Goal: Task Accomplishment & Management: Manage account settings

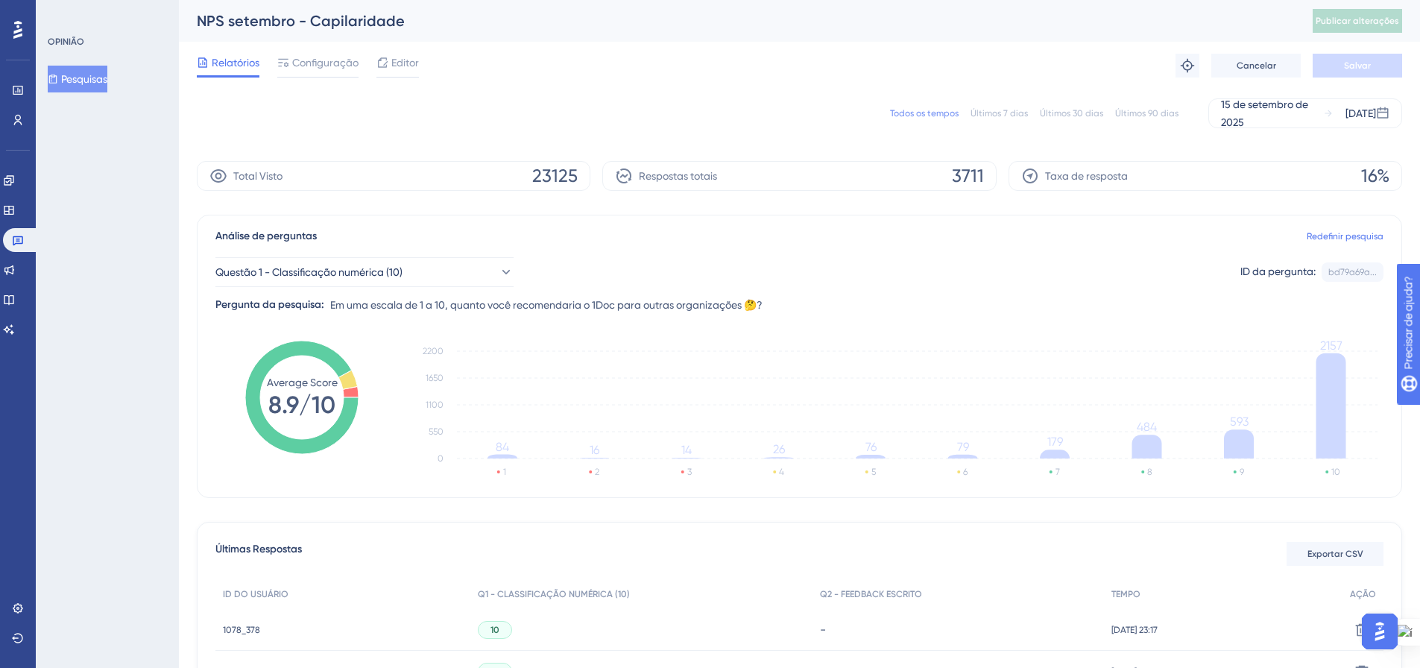
click at [86, 82] on font "Pesquisas" at bounding box center [84, 79] width 46 height 12
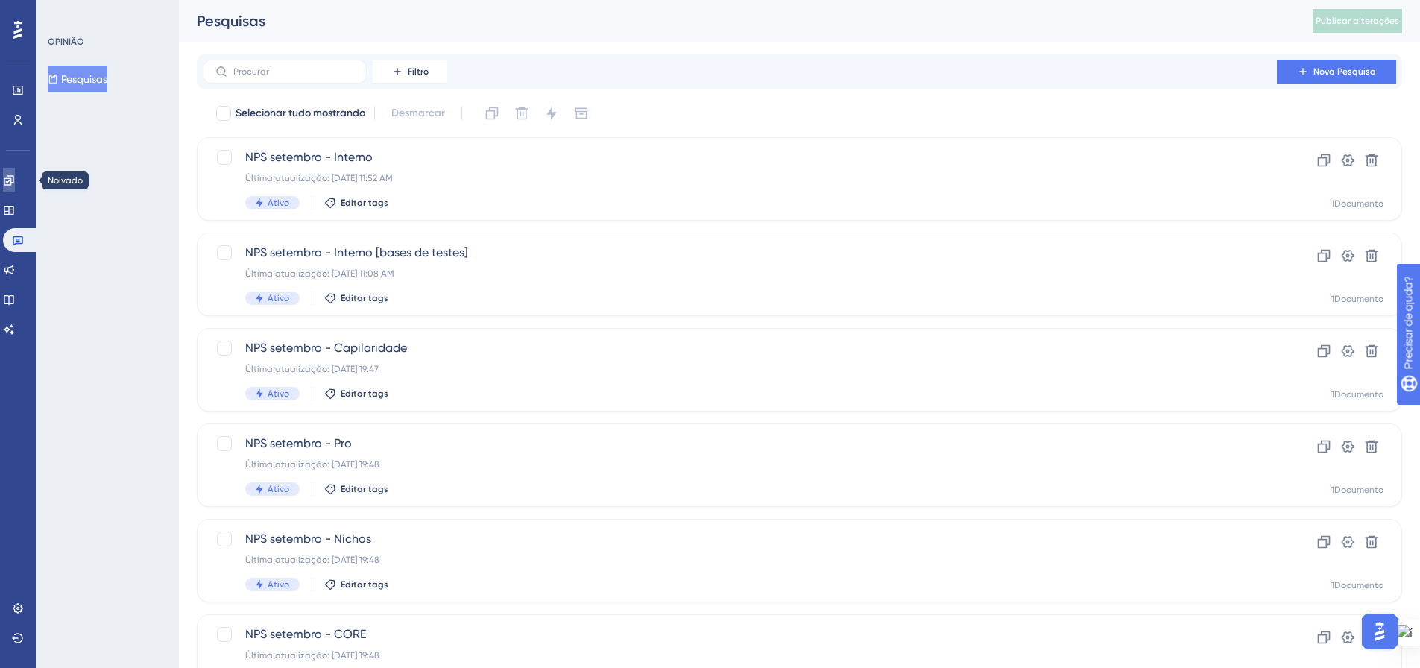
drag, startPoint x: 10, startPoint y: 176, endPoint x: 74, endPoint y: 210, distance: 72.7
click at [10, 176] on link at bounding box center [9, 180] width 12 height 24
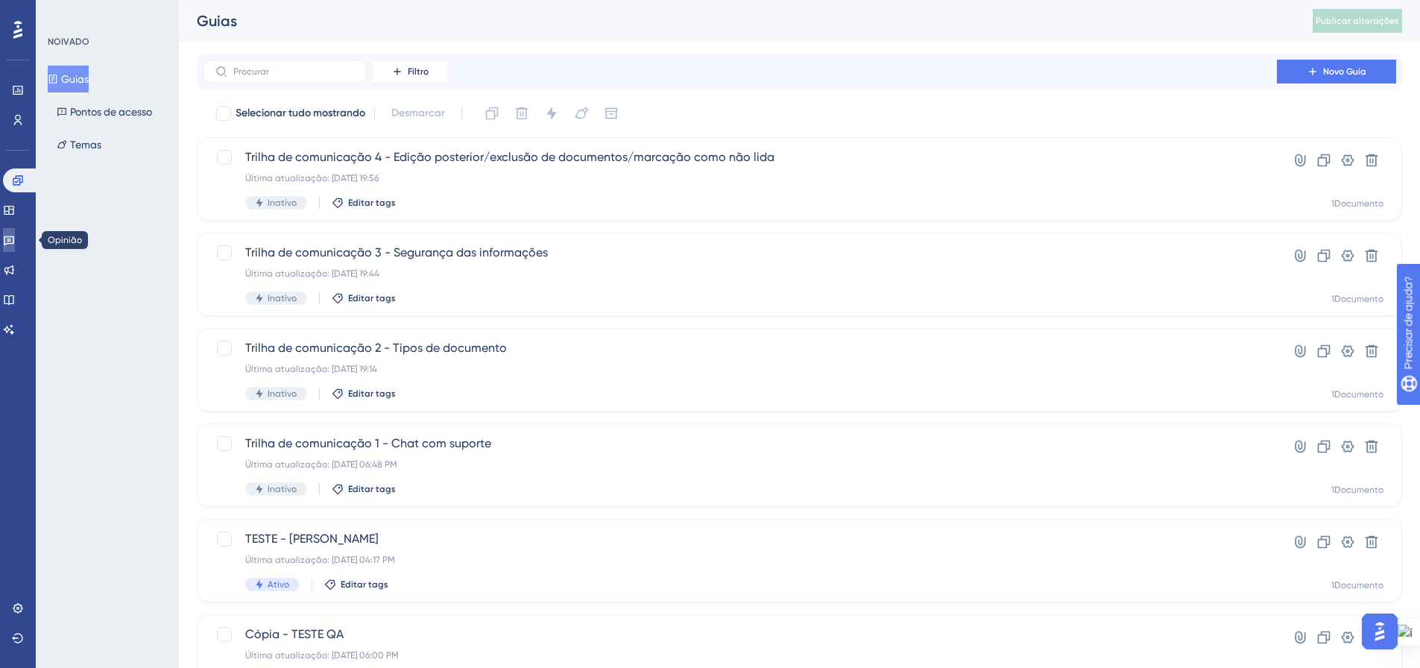
click at [15, 240] on icon at bounding box center [9, 240] width 12 height 12
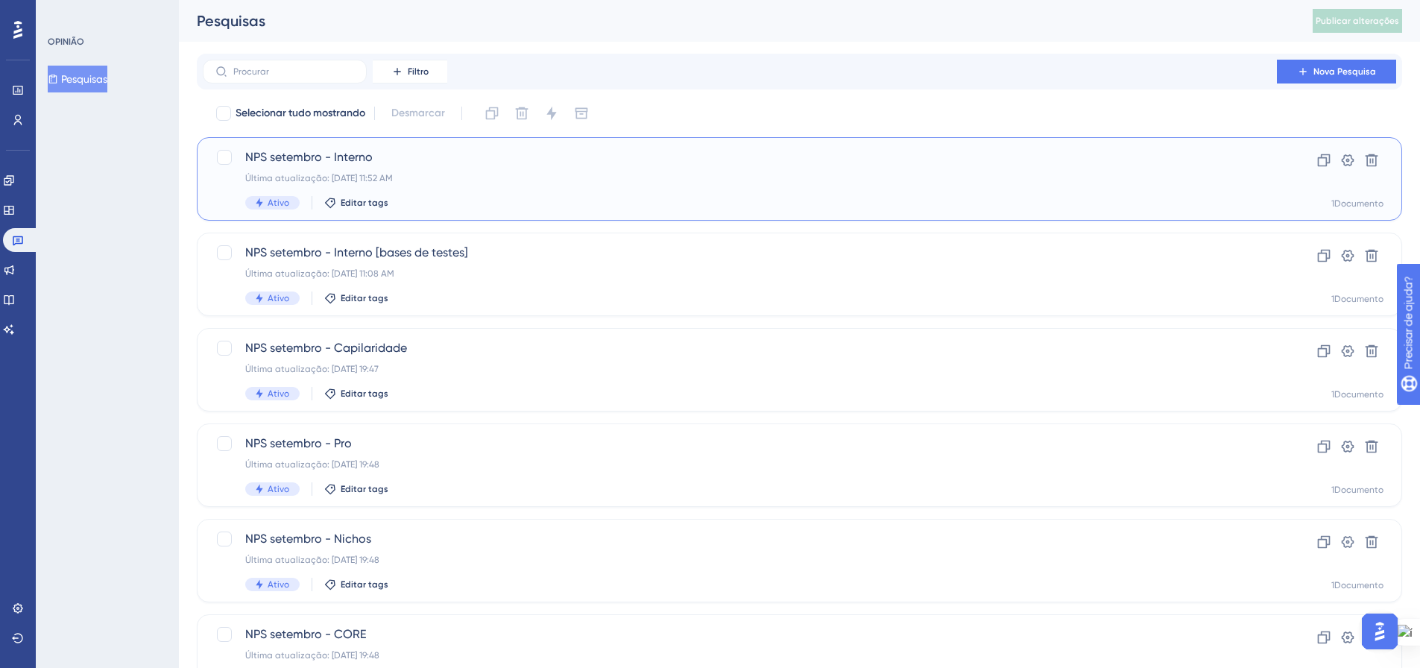
click at [476, 180] on div "Última atualização: [DATE] 11:52 AM" at bounding box center [739, 178] width 989 height 12
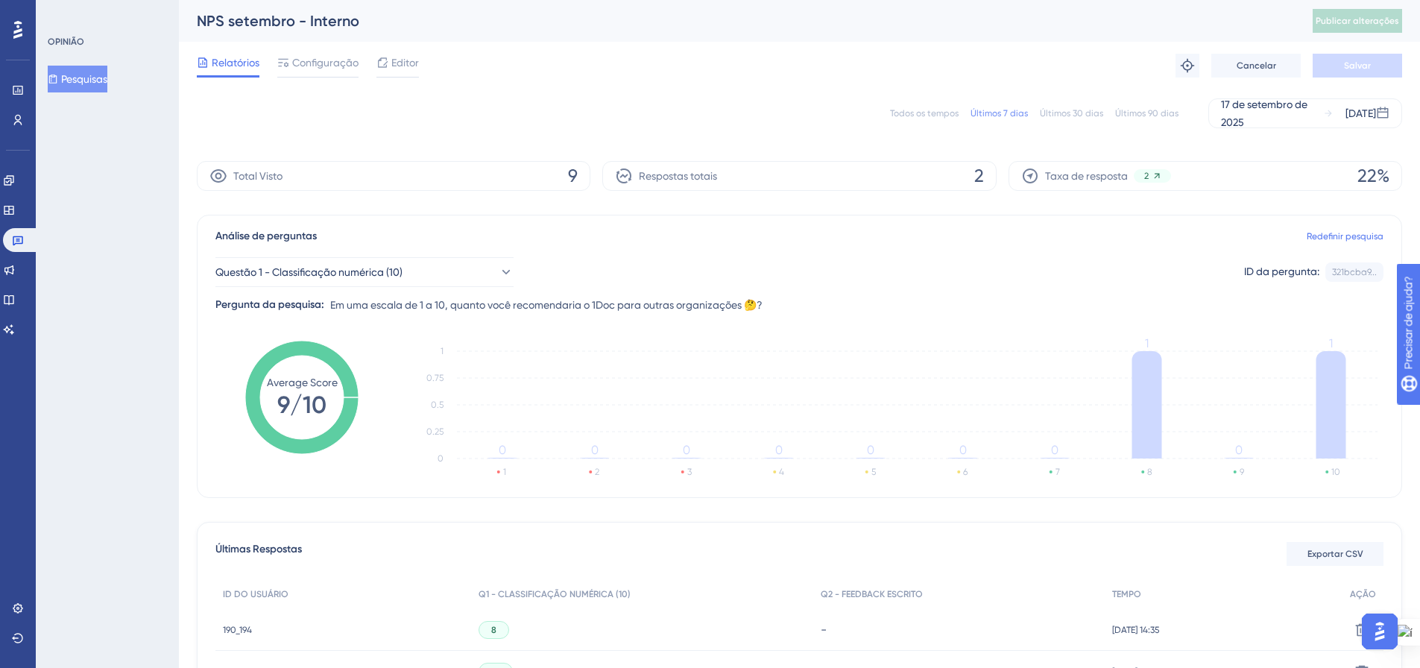
click at [99, 77] on font "Pesquisas" at bounding box center [84, 79] width 46 height 12
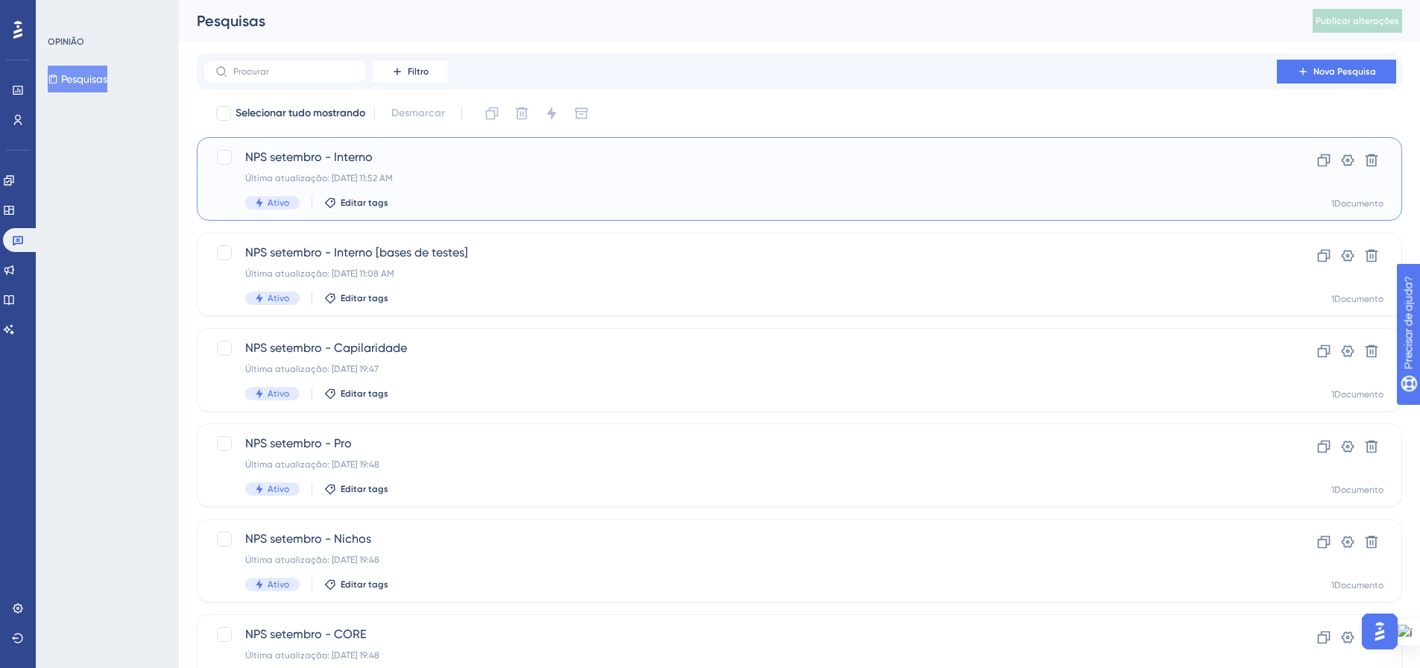
click at [359, 178] on font "Última atualização: [DATE] 11:52 AM" at bounding box center [319, 178] width 148 height 10
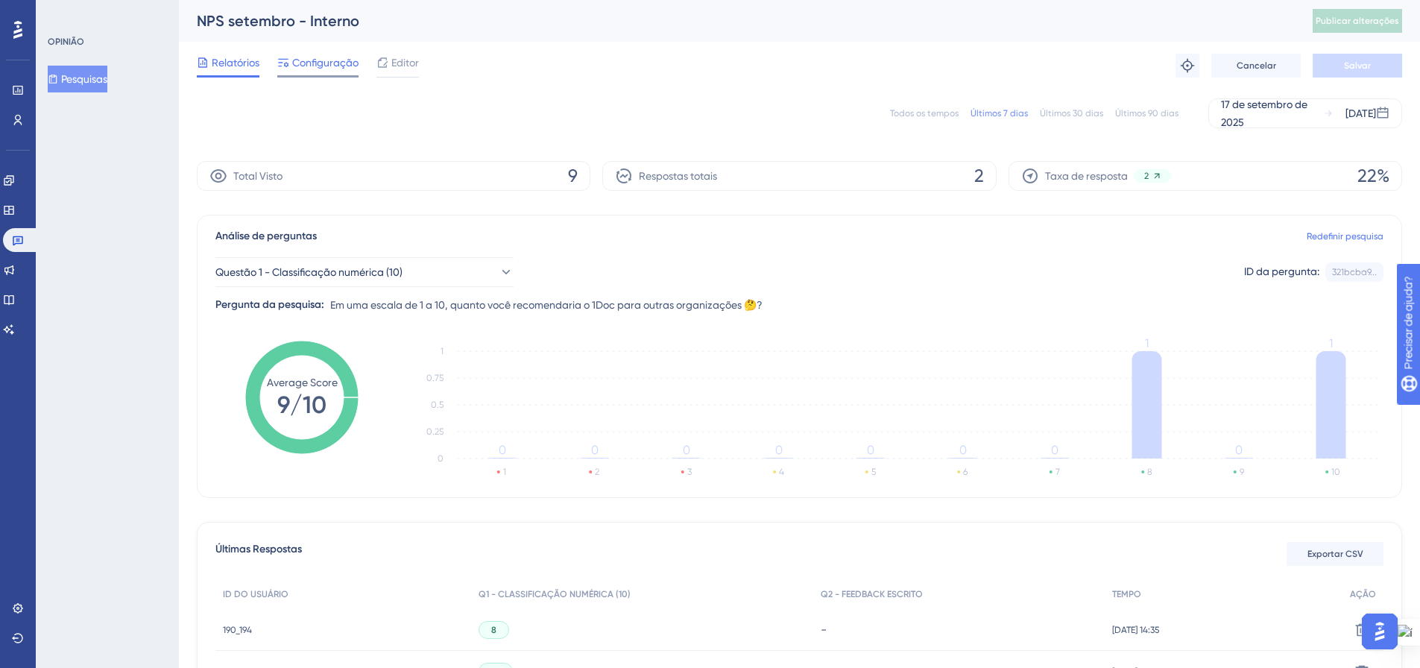
click at [327, 65] on font "Configuração" at bounding box center [325, 63] width 66 height 12
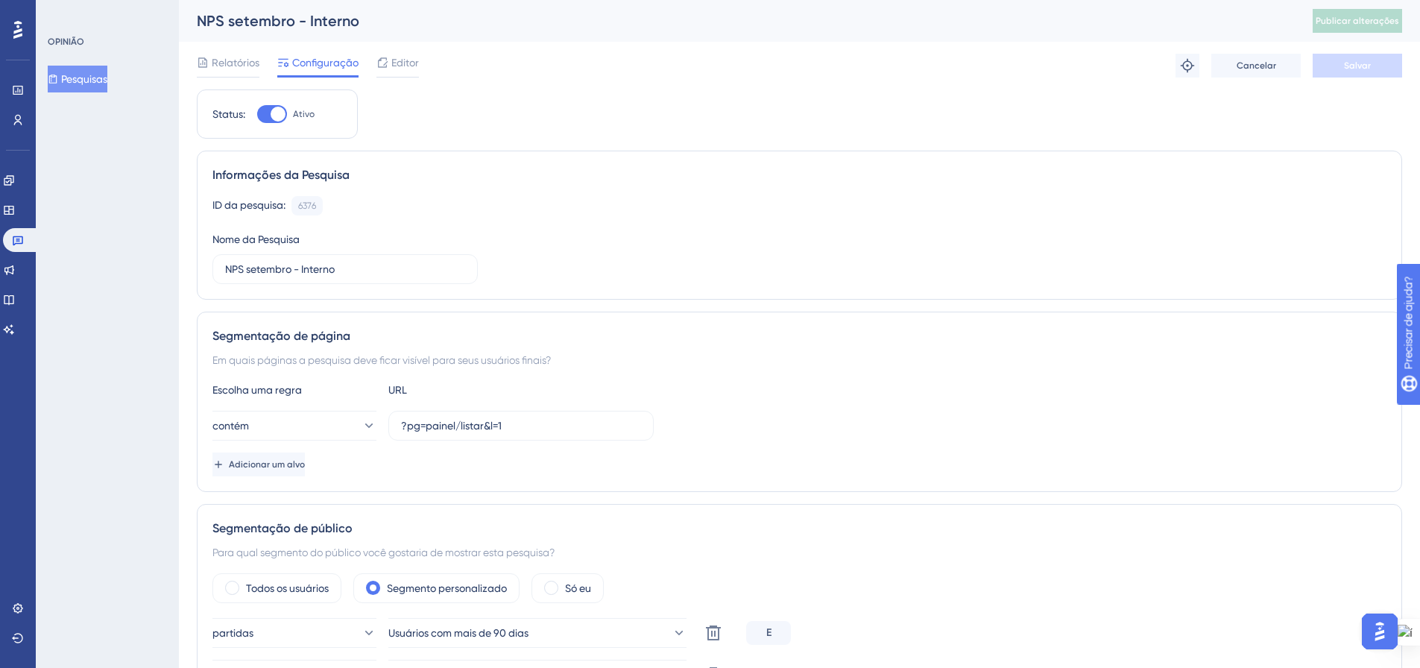
click at [263, 117] on div at bounding box center [272, 114] width 30 height 18
click at [257, 115] on input "Ativo" at bounding box center [256, 114] width 1 height 1
checkbox input "false"
click at [1347, 68] on font "Salvar" at bounding box center [1357, 65] width 27 height 10
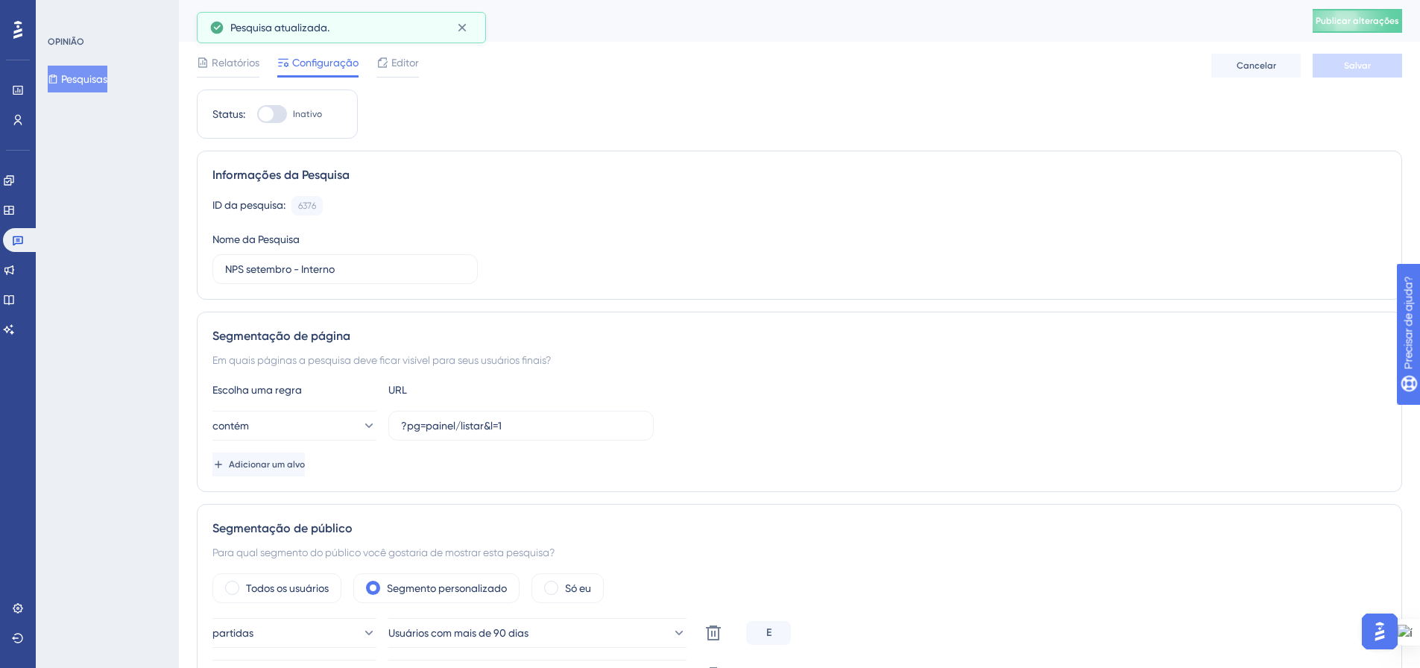
click at [1354, 27] on button "Publicar alterações" at bounding box center [1357, 21] width 89 height 24
drag, startPoint x: 70, startPoint y: 80, endPoint x: 175, endPoint y: 132, distance: 117.3
click at [70, 80] on font "Pesquisas" at bounding box center [84, 79] width 46 height 12
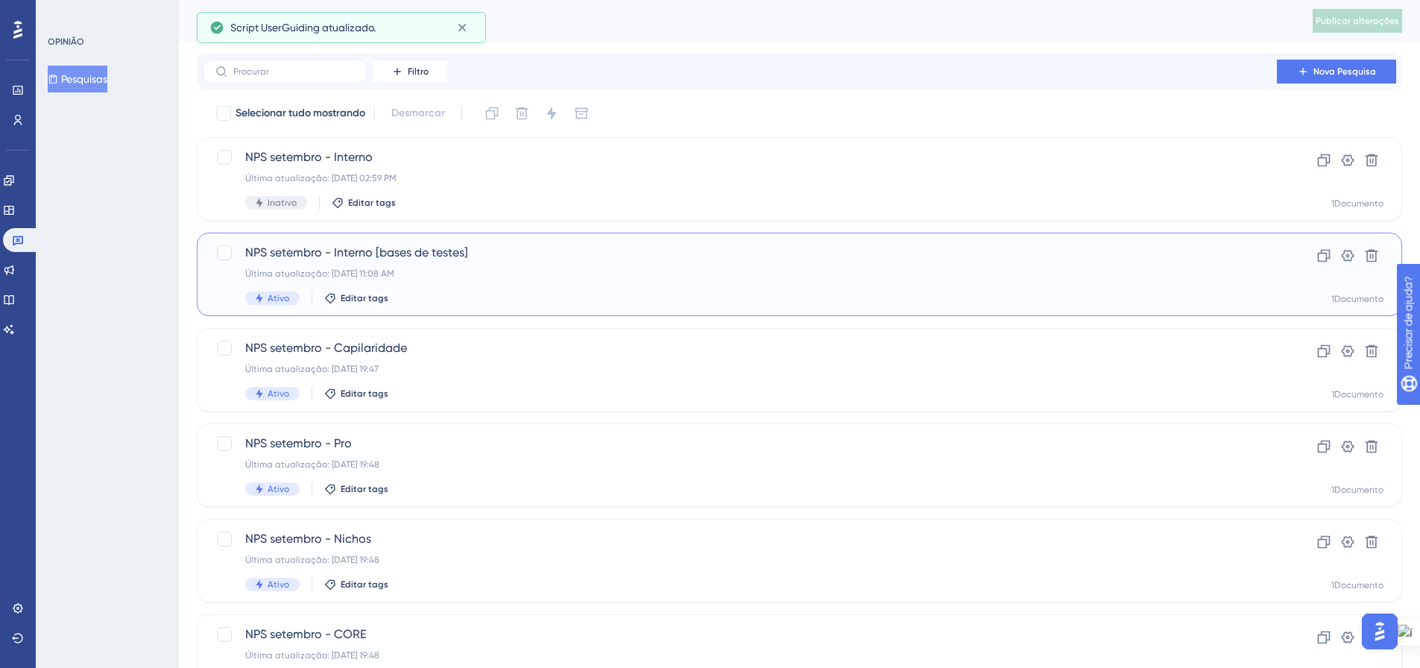
click at [297, 251] on font "NPS setembro - Interno [bases de testes]" at bounding box center [356, 252] width 223 height 14
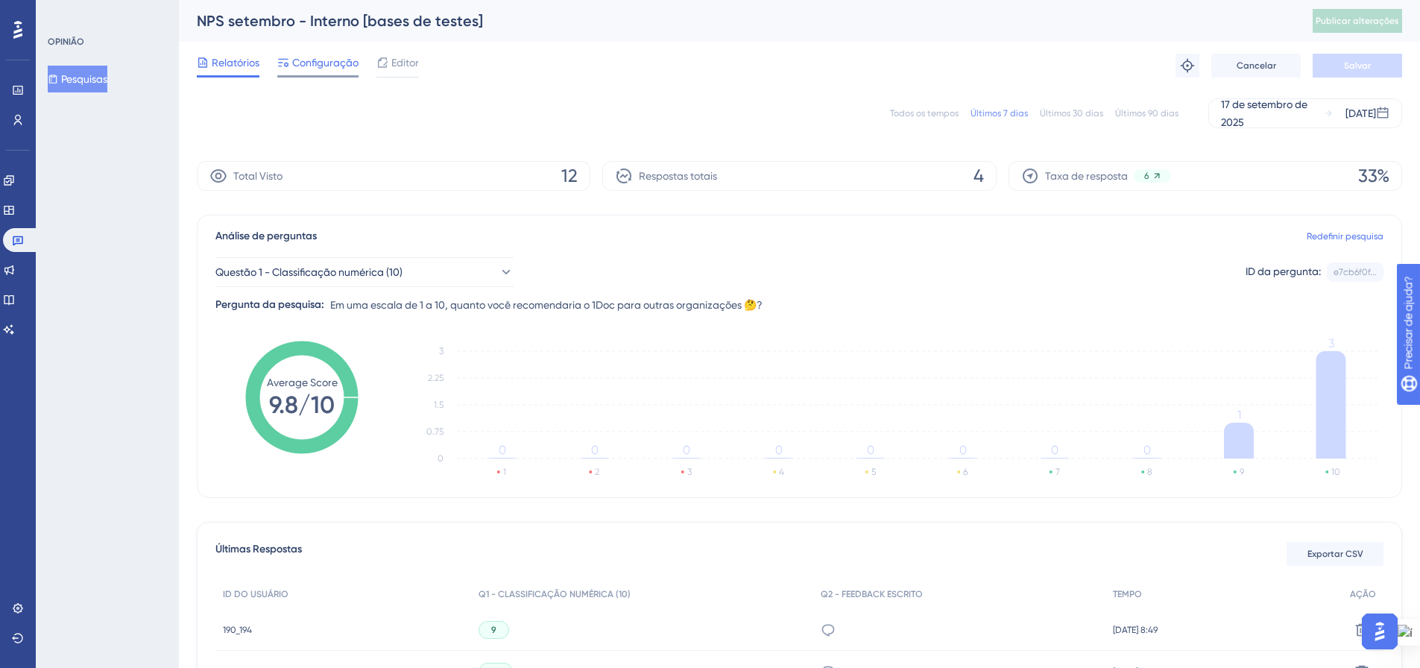
click at [307, 61] on font "Configuração" at bounding box center [325, 63] width 66 height 12
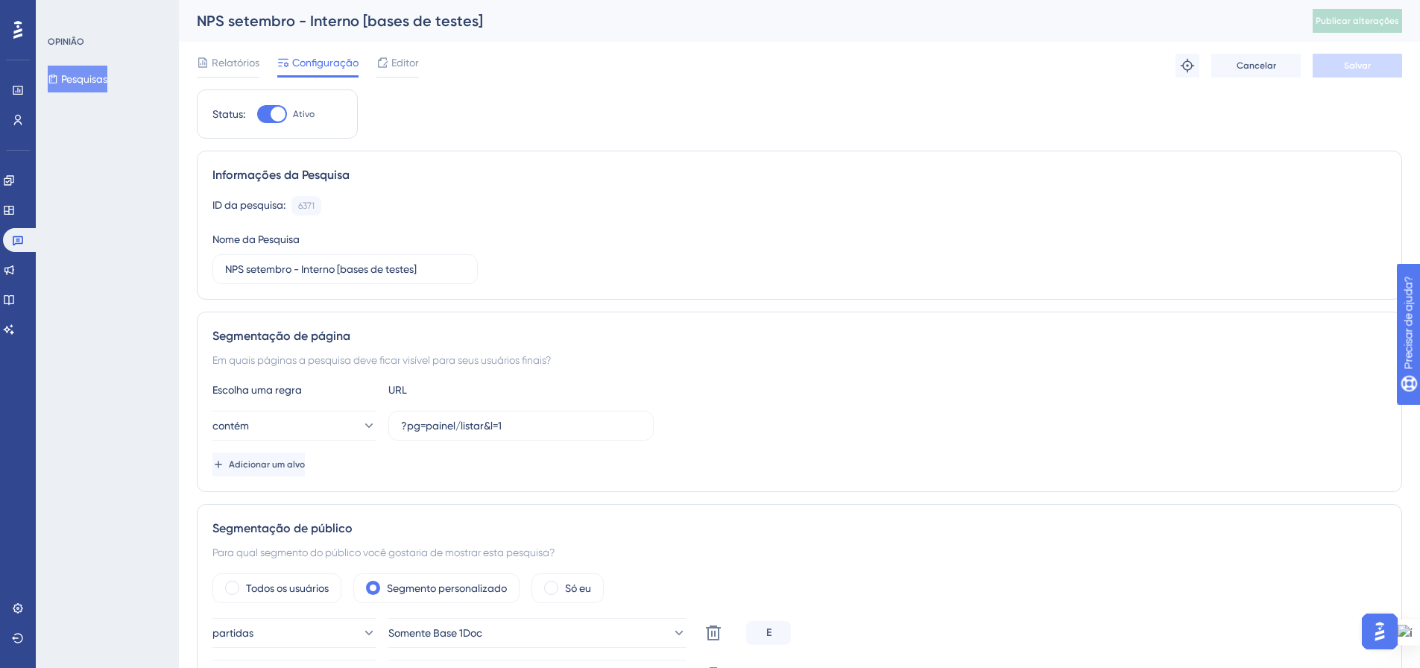
click at [262, 110] on div at bounding box center [272, 114] width 30 height 18
click at [257, 114] on input "Ativo" at bounding box center [256, 114] width 1 height 1
checkbox input "false"
click at [1335, 61] on button "Salvar" at bounding box center [1357, 66] width 89 height 24
click at [75, 76] on font "Pesquisas" at bounding box center [84, 79] width 46 height 12
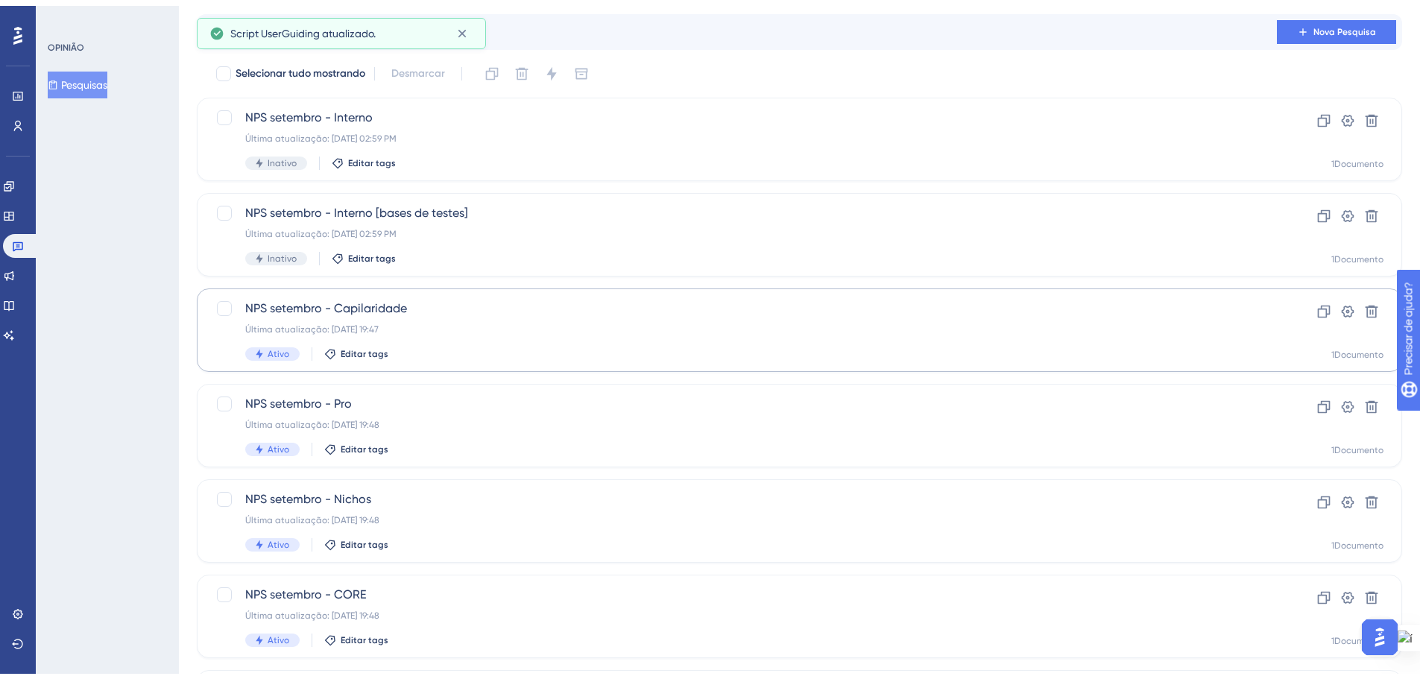
scroll to position [75, 0]
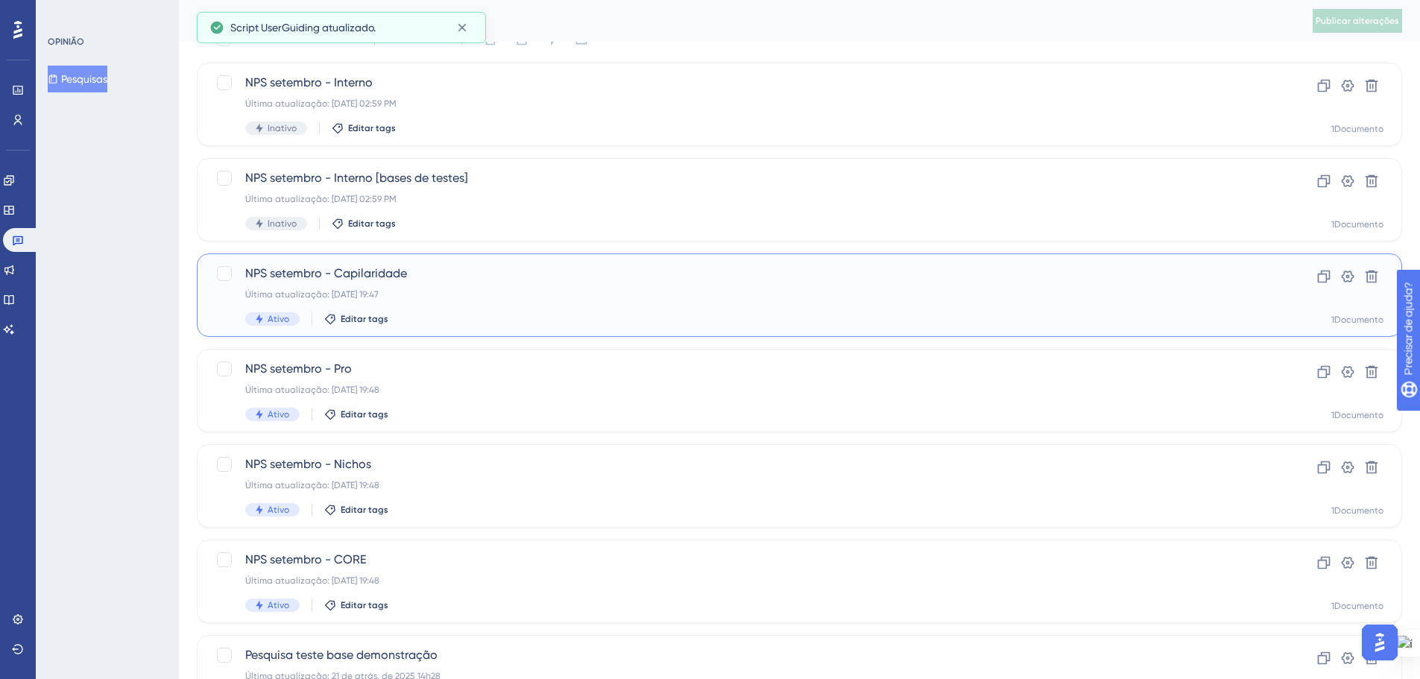
click at [414, 309] on div "NPS setembro - Capilaridade Última atualização: [DATE] 19:47 Ativo Editar tags" at bounding box center [739, 295] width 989 height 61
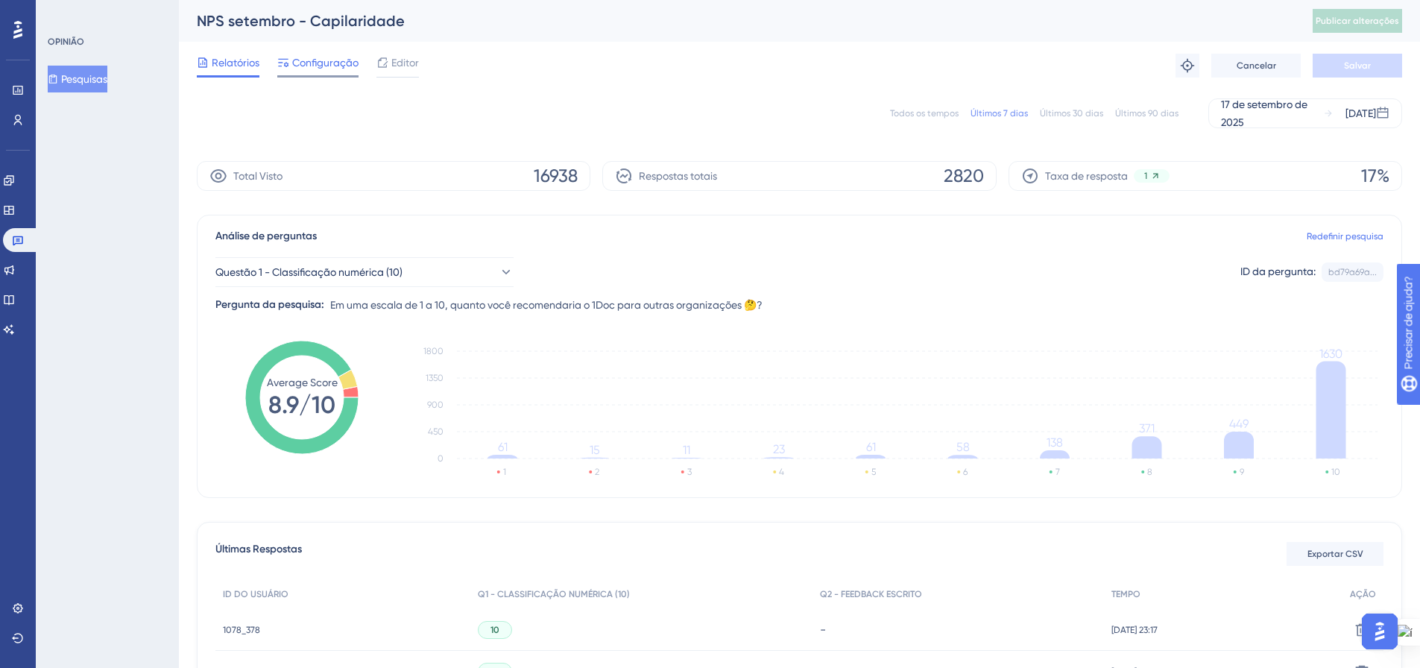
click at [312, 65] on font "Configuração" at bounding box center [325, 63] width 66 height 12
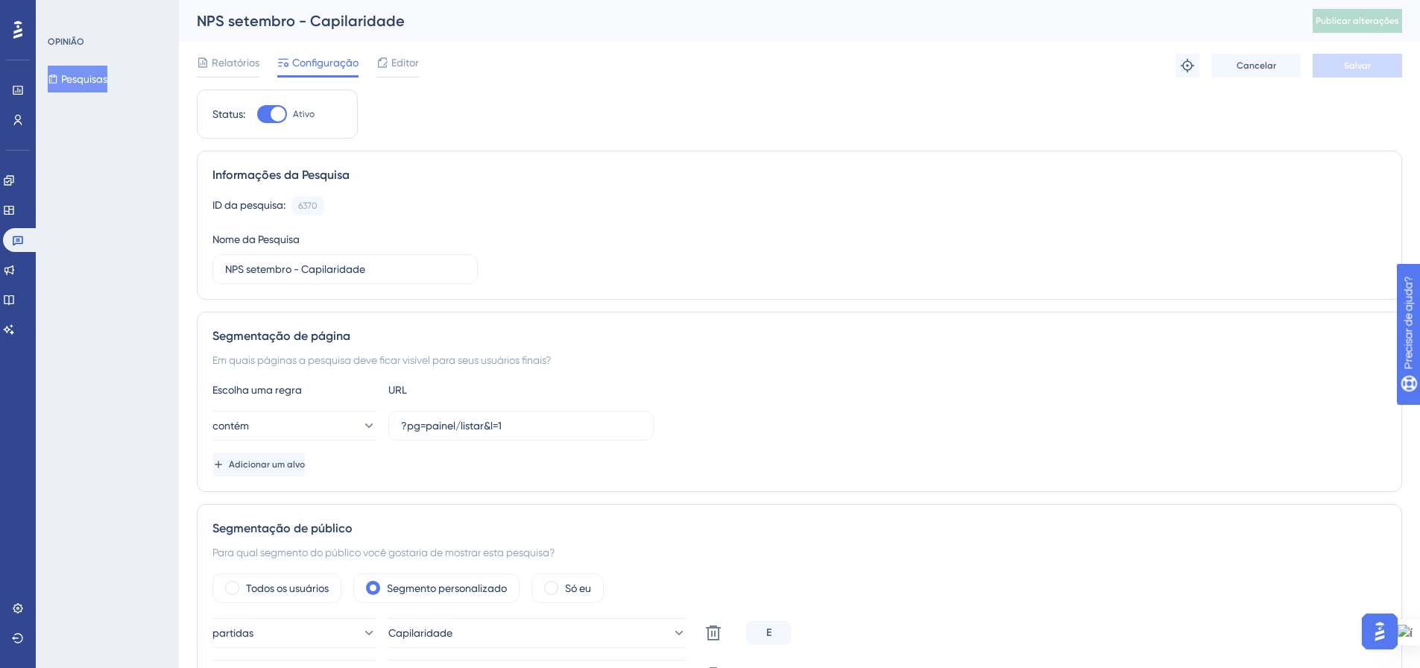
drag, startPoint x: 265, startPoint y: 111, endPoint x: 259, endPoint y: 130, distance: 20.3
click at [265, 110] on div at bounding box center [272, 114] width 30 height 18
click at [257, 114] on input "Ativo" at bounding box center [256, 114] width 1 height 1
checkbox input "false"
click at [1338, 67] on button "Salvar" at bounding box center [1357, 66] width 89 height 24
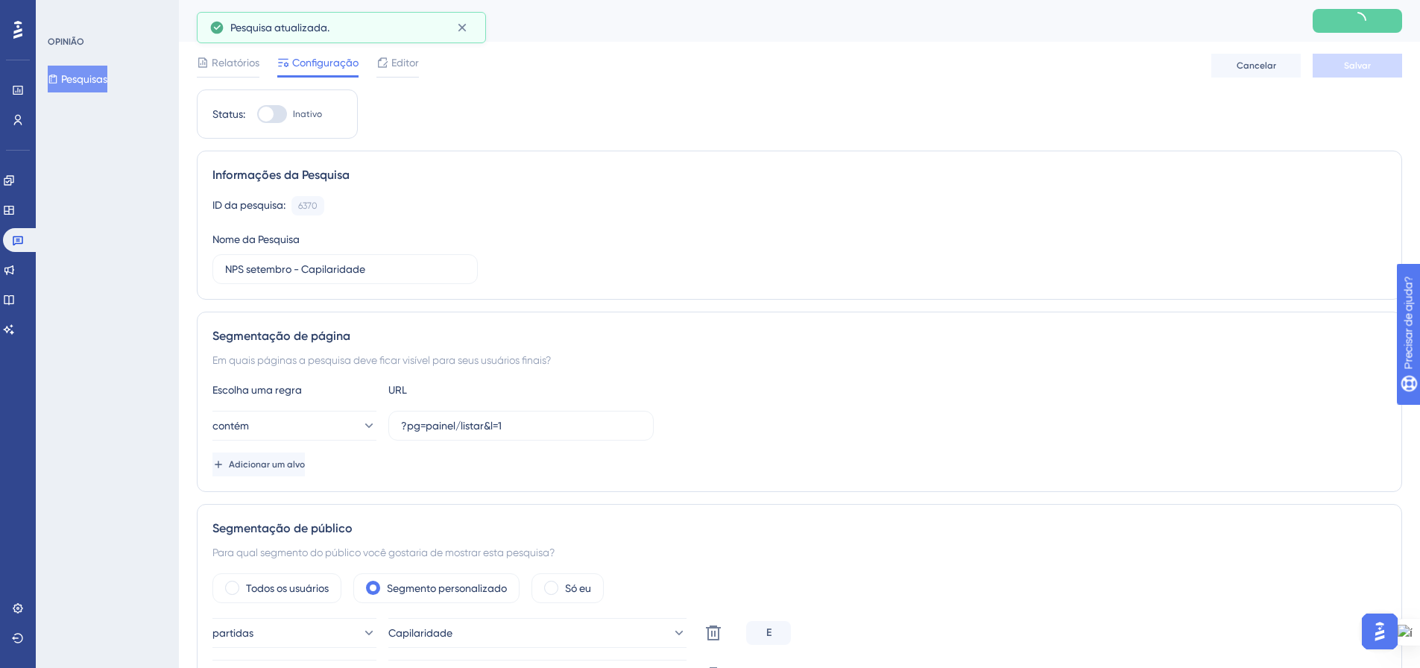
click at [92, 77] on font "Pesquisas" at bounding box center [84, 79] width 46 height 12
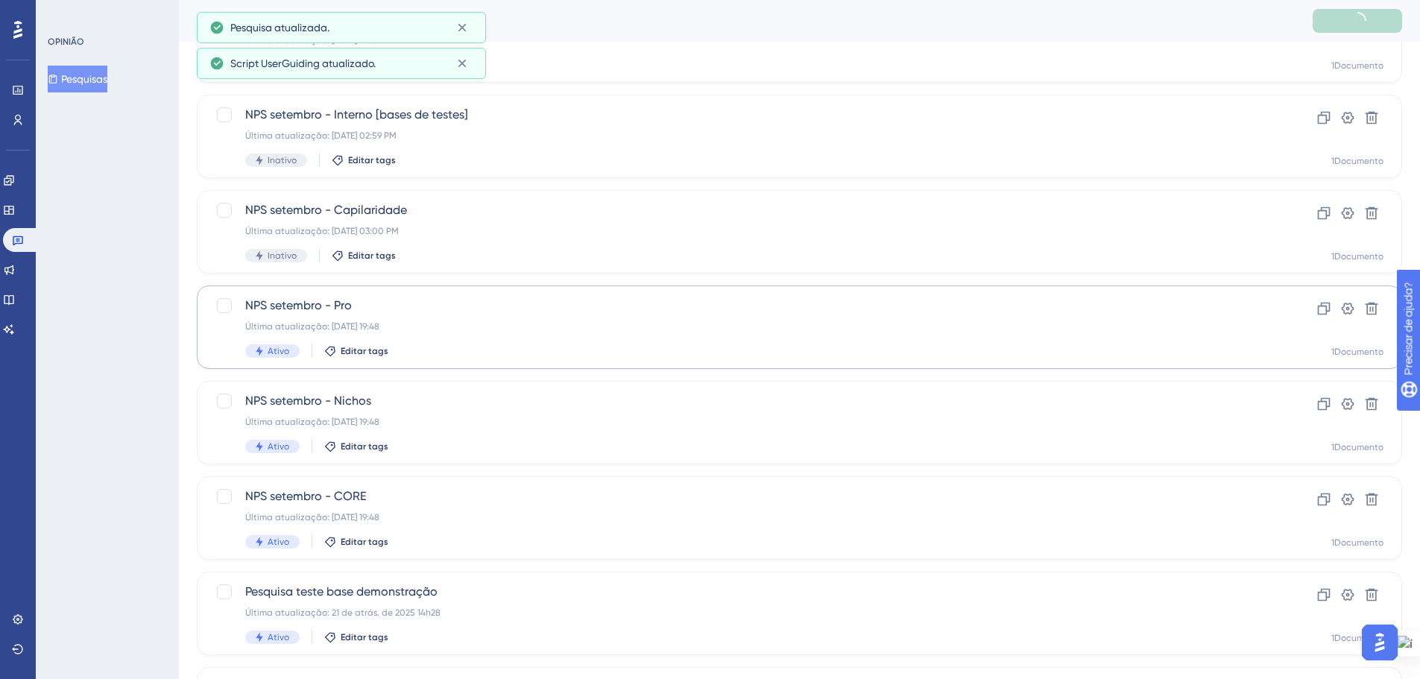
scroll to position [149, 0]
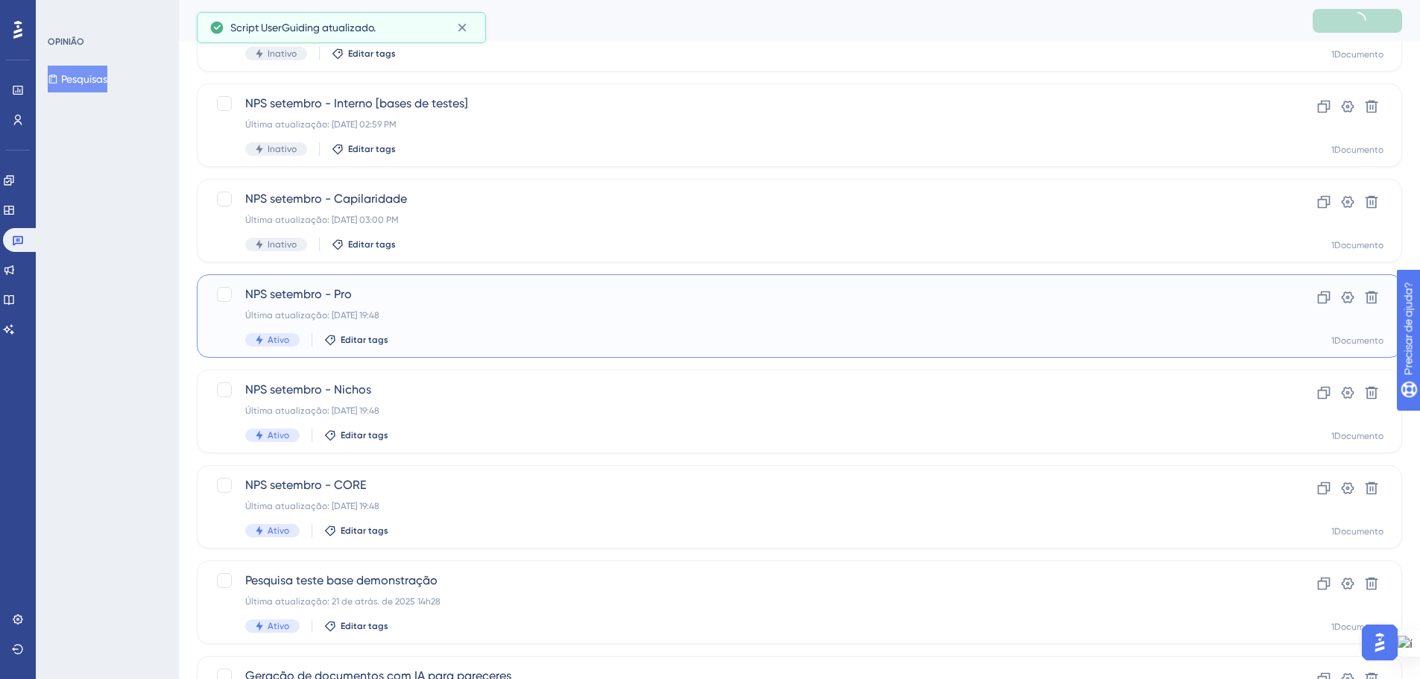
click at [347, 303] on span "NPS setembro - Pro" at bounding box center [739, 294] width 989 height 18
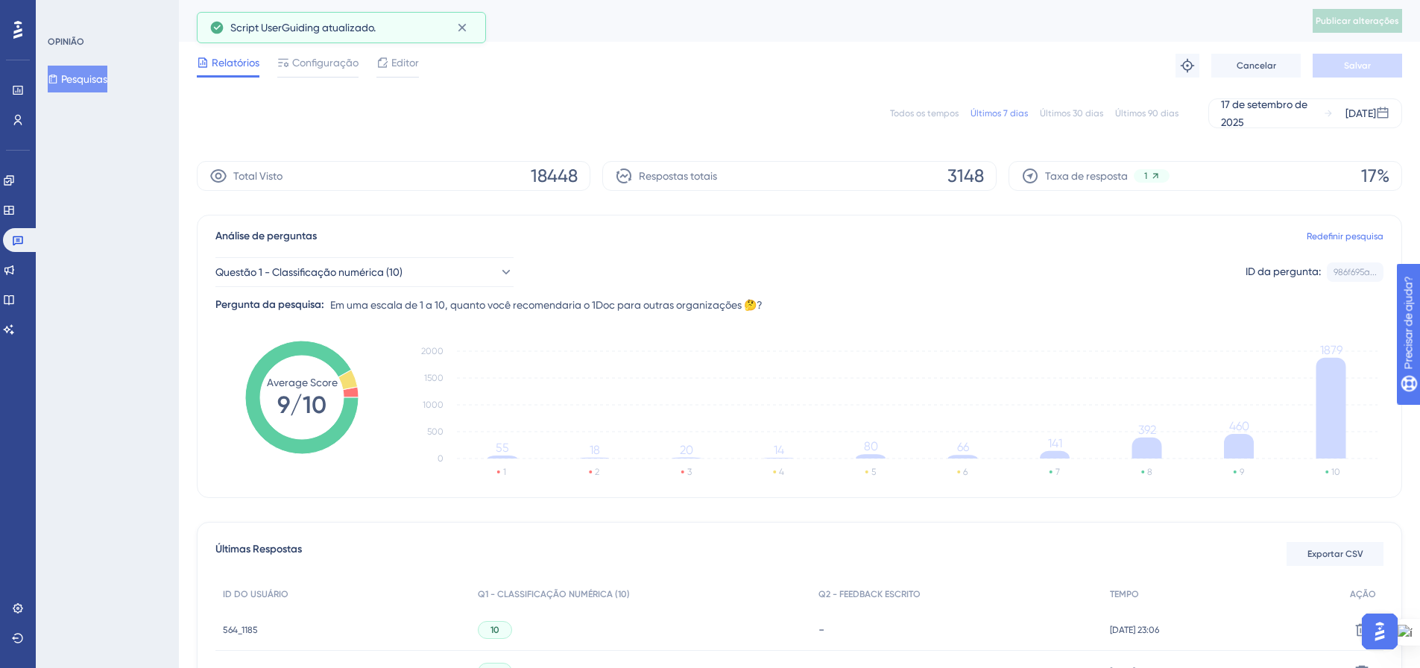
click at [291, 68] on div "Configuração" at bounding box center [317, 63] width 81 height 18
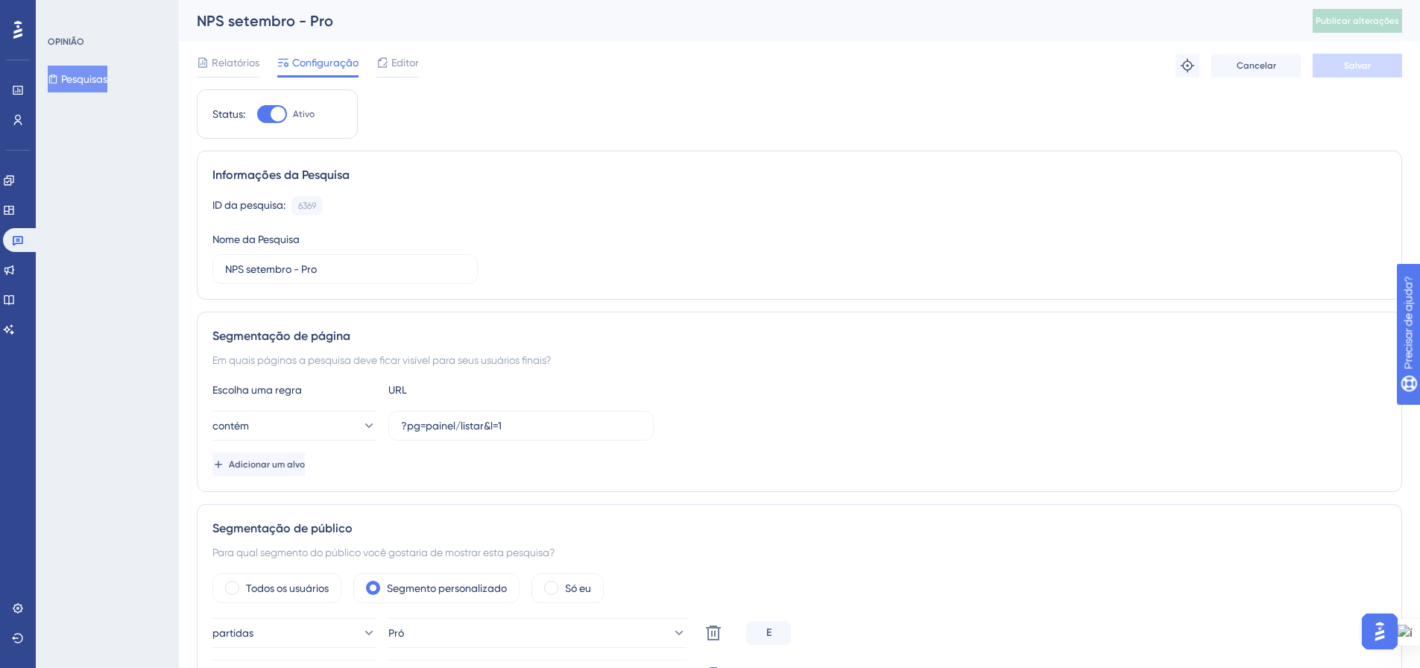
click at [264, 116] on div at bounding box center [272, 114] width 30 height 18
click at [257, 115] on input "Ativo" at bounding box center [256, 114] width 1 height 1
checkbox input "false"
click at [1316, 72] on button "Salvar" at bounding box center [1357, 66] width 89 height 24
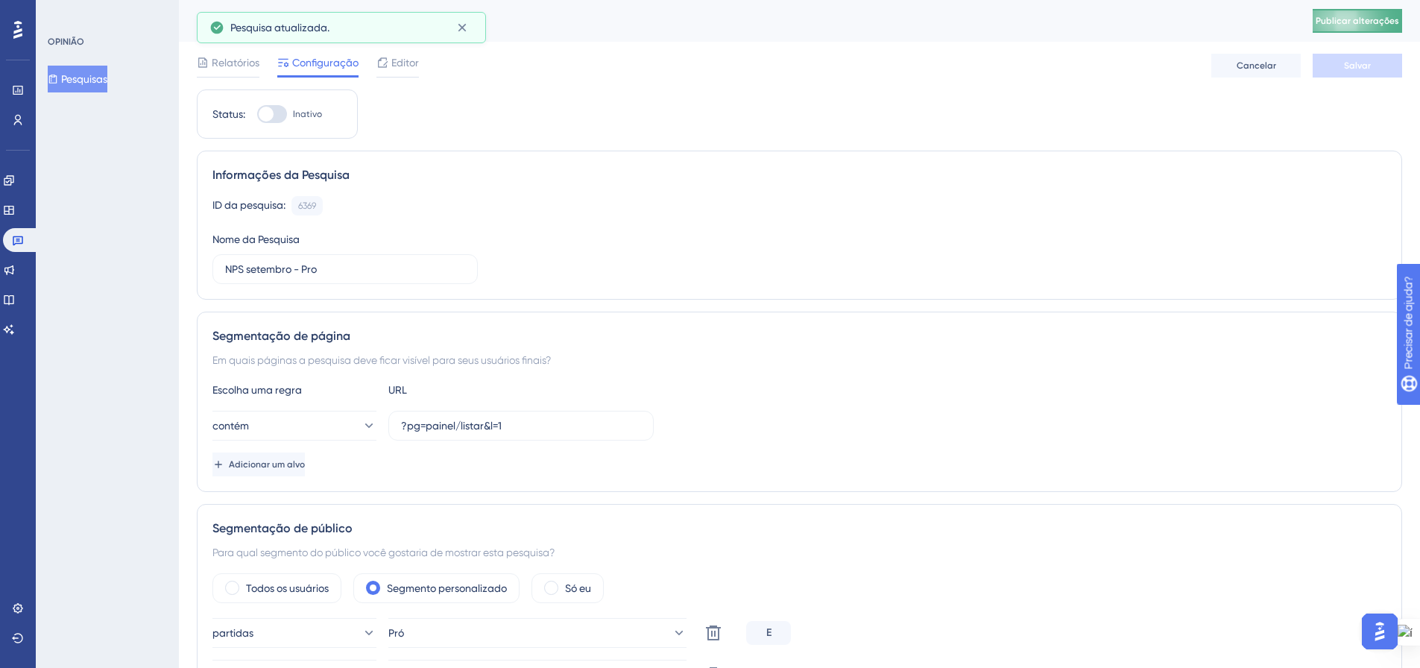
click at [1382, 17] on font "Publicar alterações" at bounding box center [1357, 21] width 83 height 10
click at [233, 89] on div "Status: Inativo" at bounding box center [277, 113] width 161 height 49
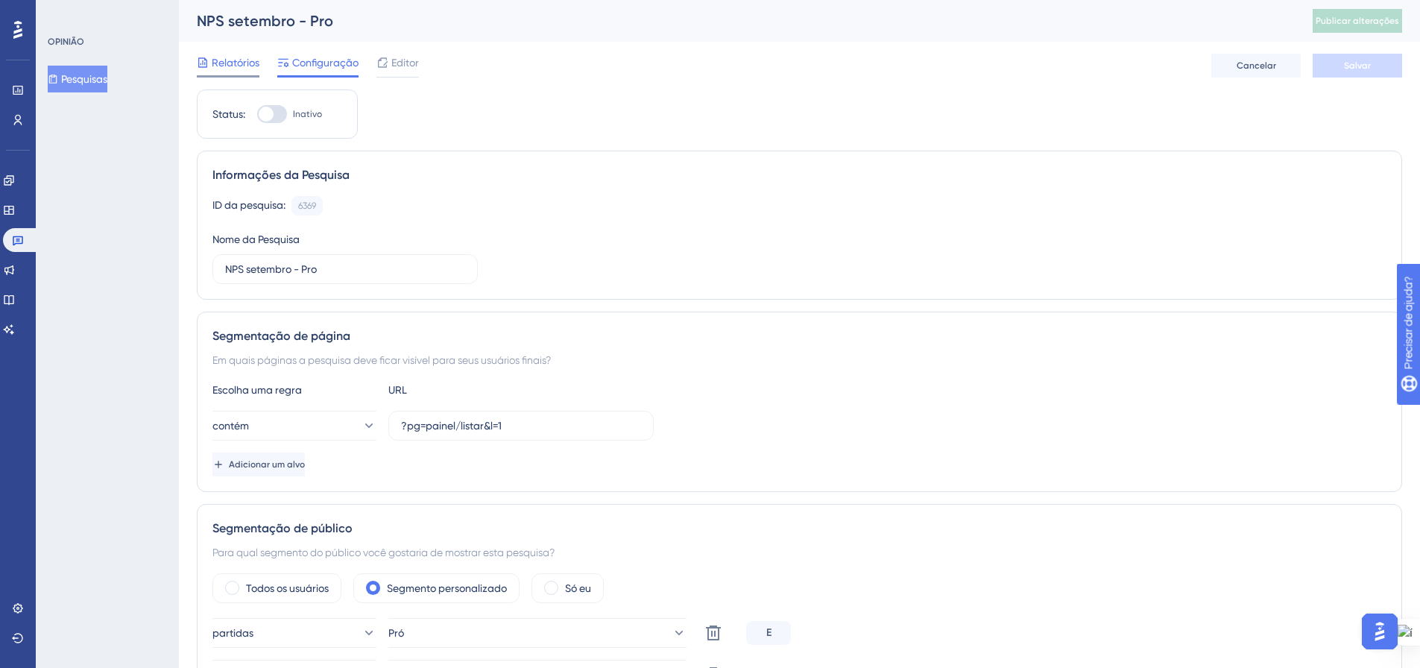
click at [233, 67] on font "Relatórios" at bounding box center [236, 63] width 48 height 12
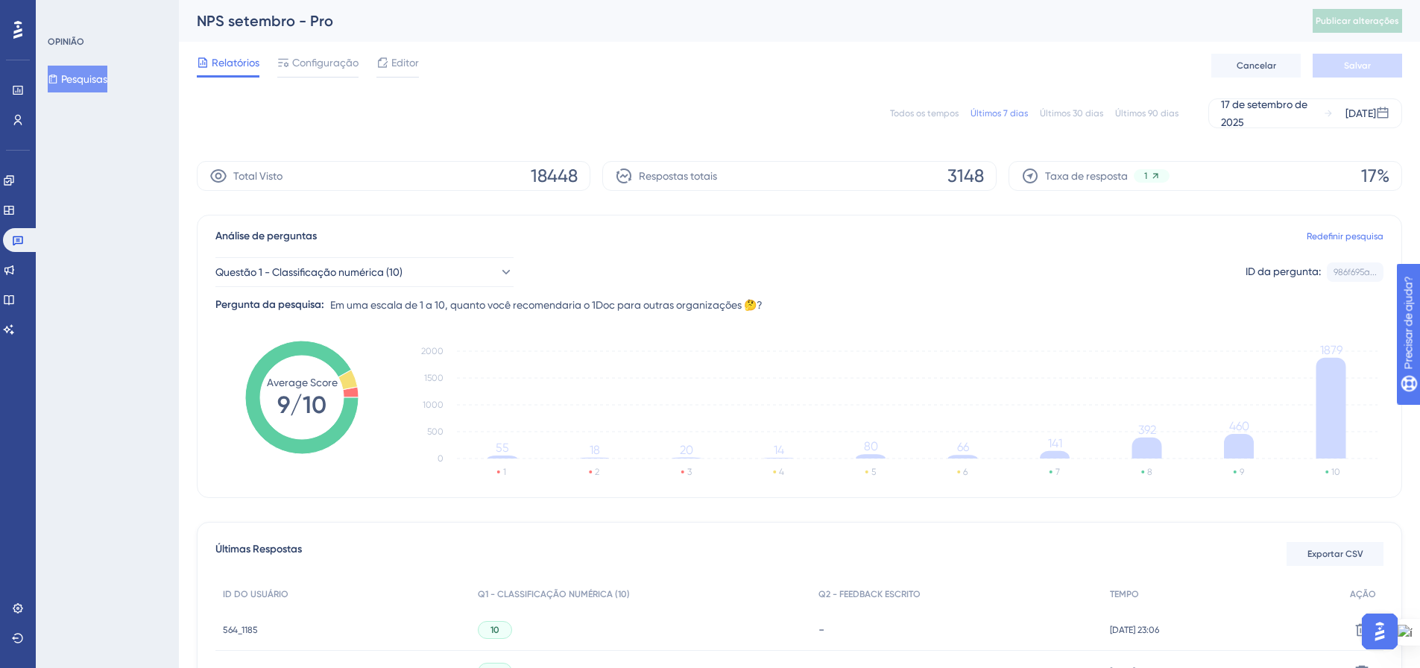
click at [101, 89] on button "Pesquisas" at bounding box center [78, 79] width 60 height 27
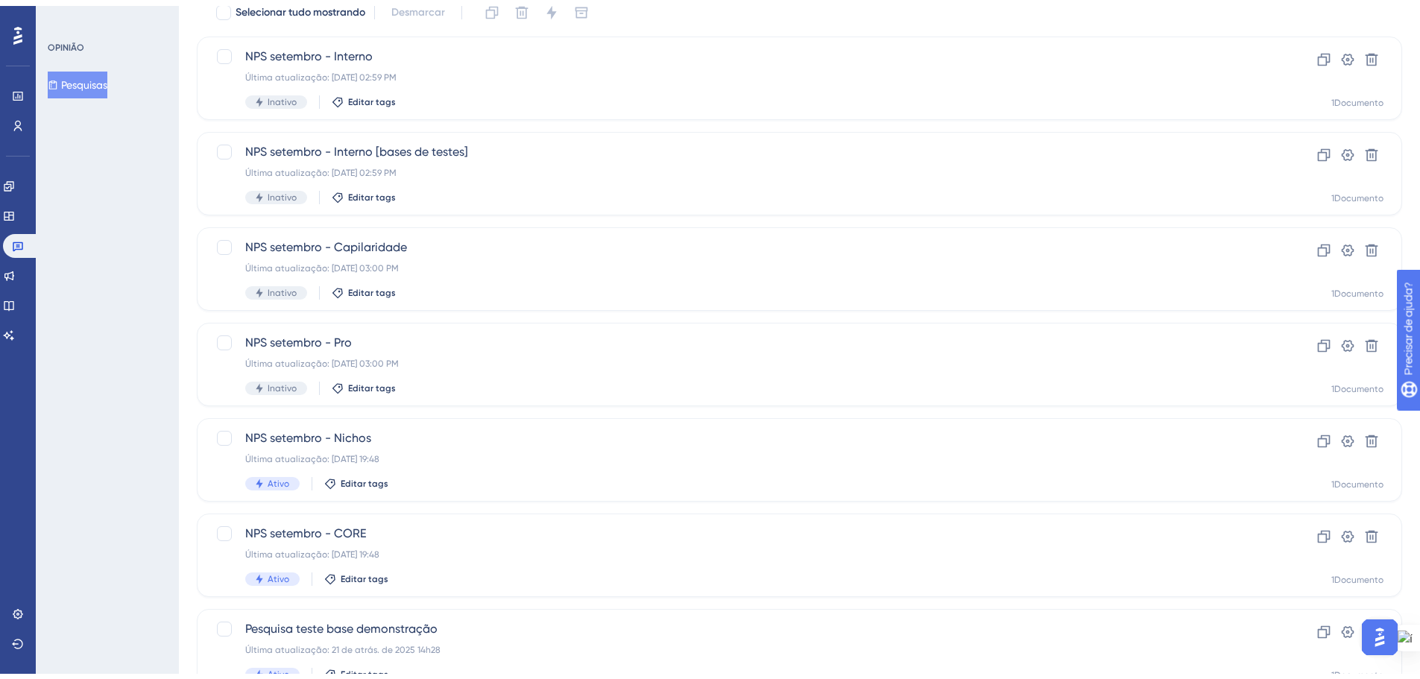
scroll to position [149, 0]
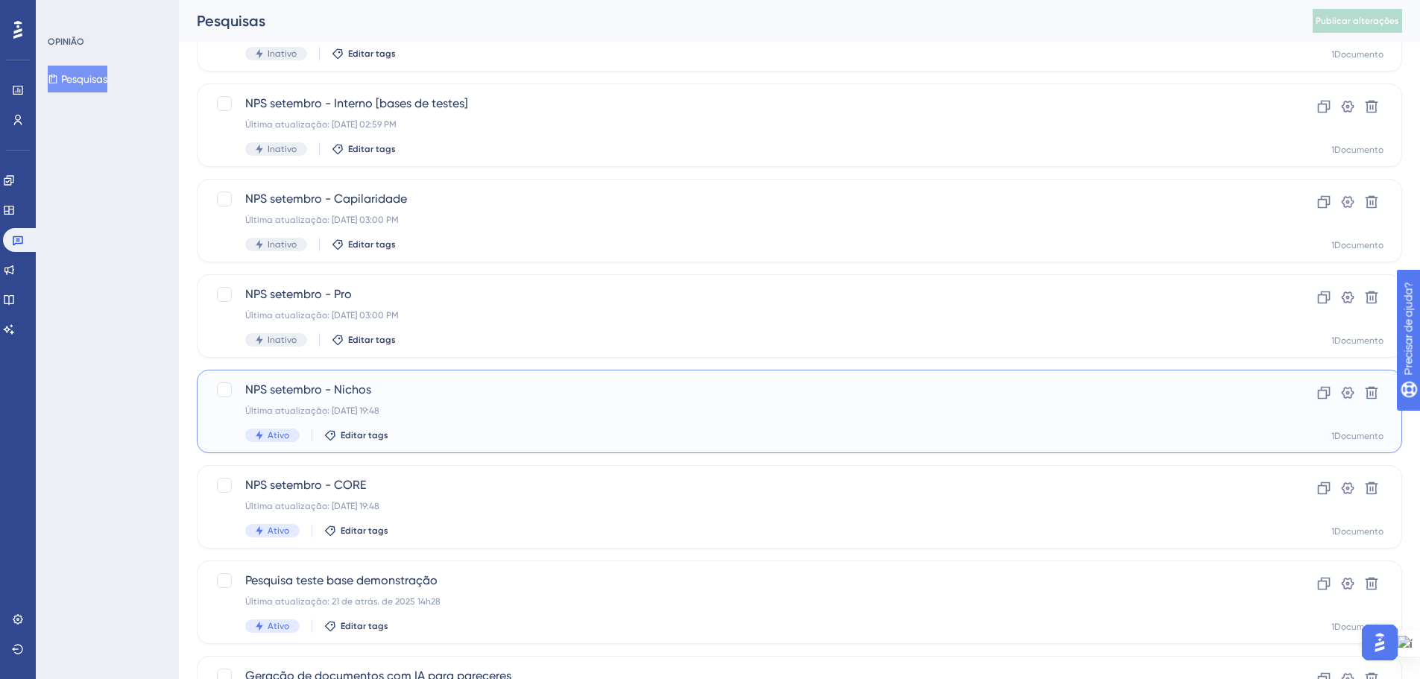
click at [613, 420] on div "NPS setembro - Nichos Última atualização: [DATE] 19:48 Ativo Editar tags" at bounding box center [739, 411] width 989 height 61
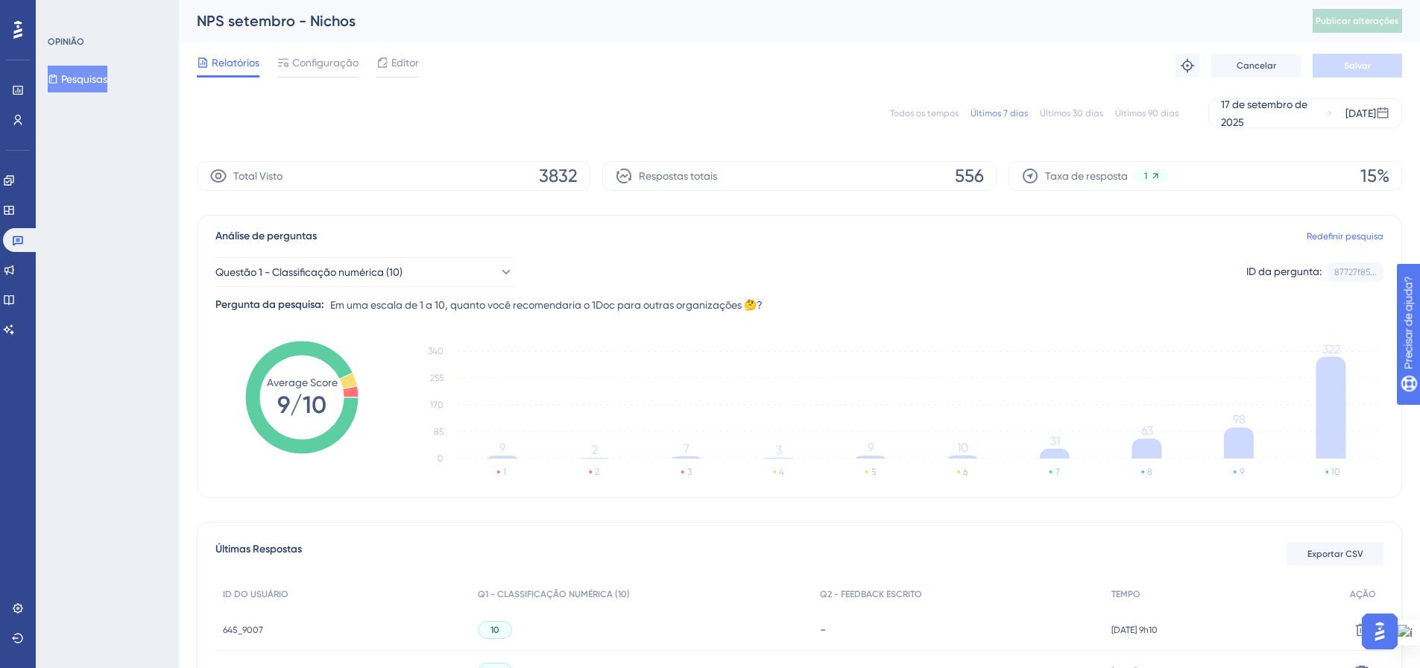
click at [333, 59] on font "Configuração" at bounding box center [325, 63] width 66 height 12
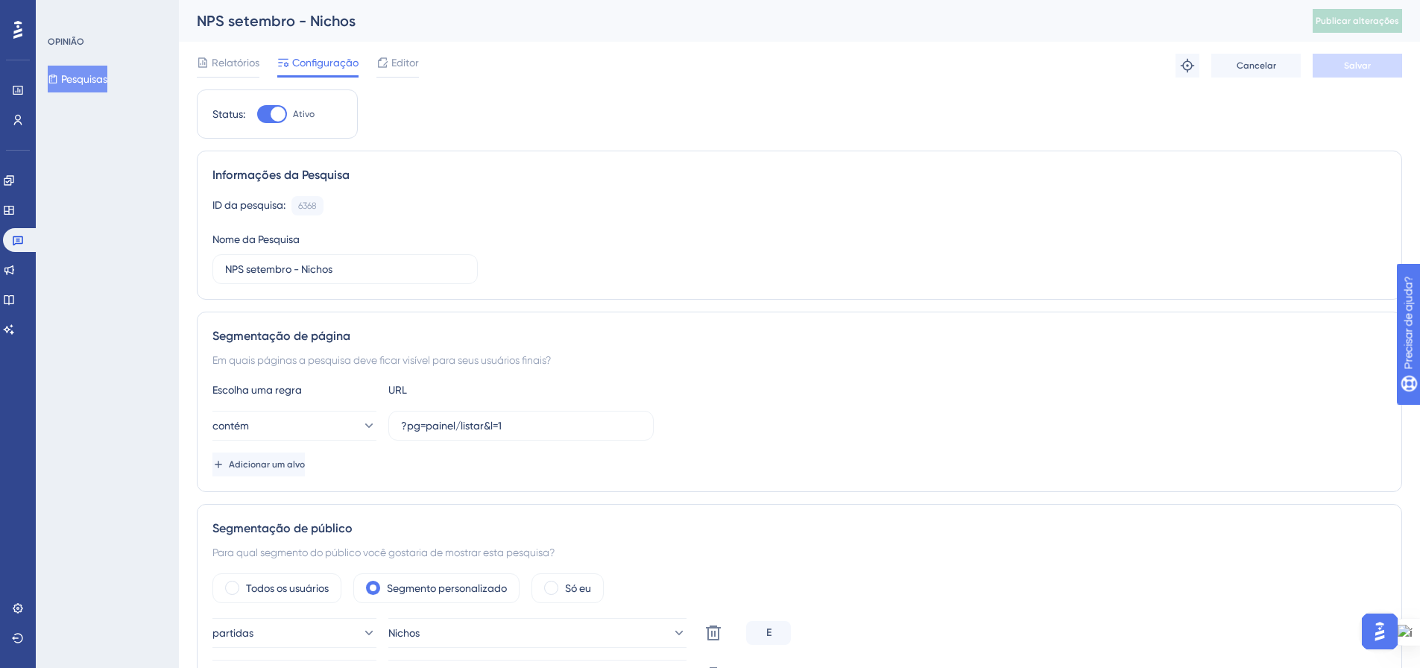
click at [274, 107] on div at bounding box center [272, 114] width 30 height 18
click at [261, 108] on div at bounding box center [272, 114] width 30 height 18
click at [257, 114] on input "Ativo" at bounding box center [256, 114] width 1 height 1
checkbox input "false"
click at [1332, 60] on button "Salvar" at bounding box center [1357, 66] width 89 height 24
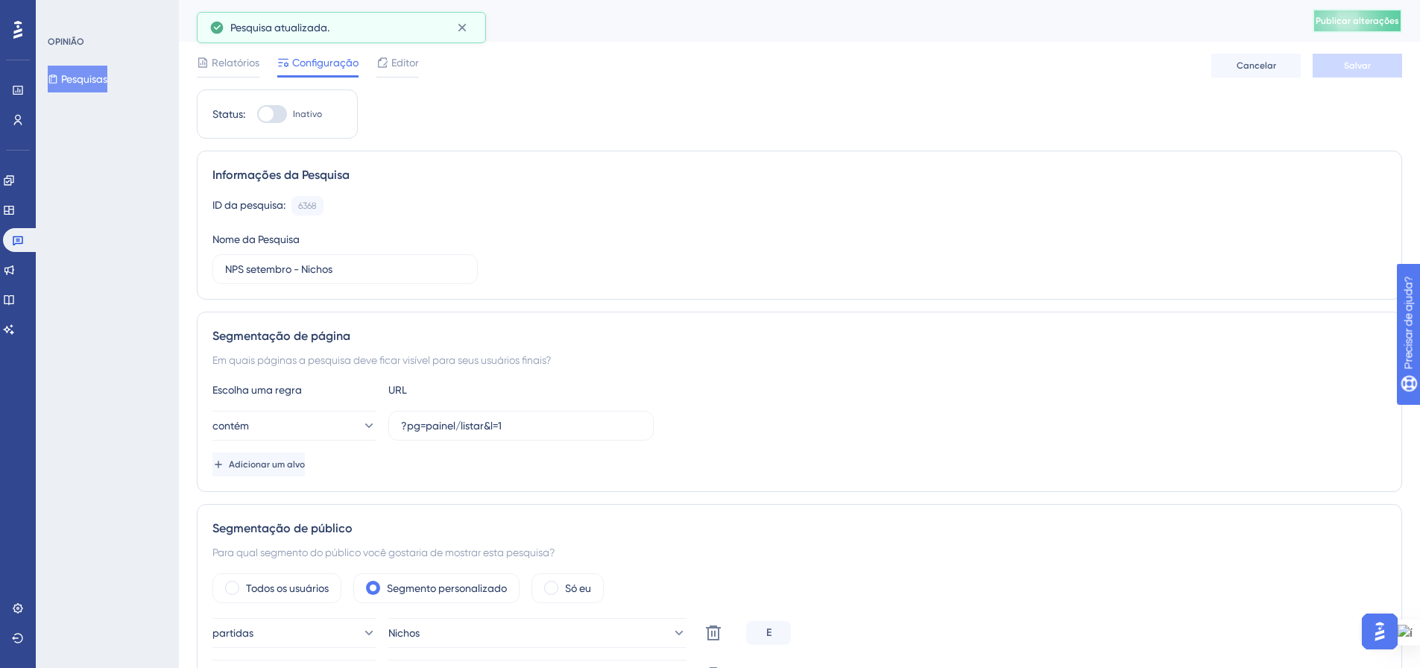
click at [1346, 22] on font "Publicar alterações" at bounding box center [1357, 21] width 83 height 10
click at [82, 81] on font "Pesquisas" at bounding box center [84, 79] width 46 height 12
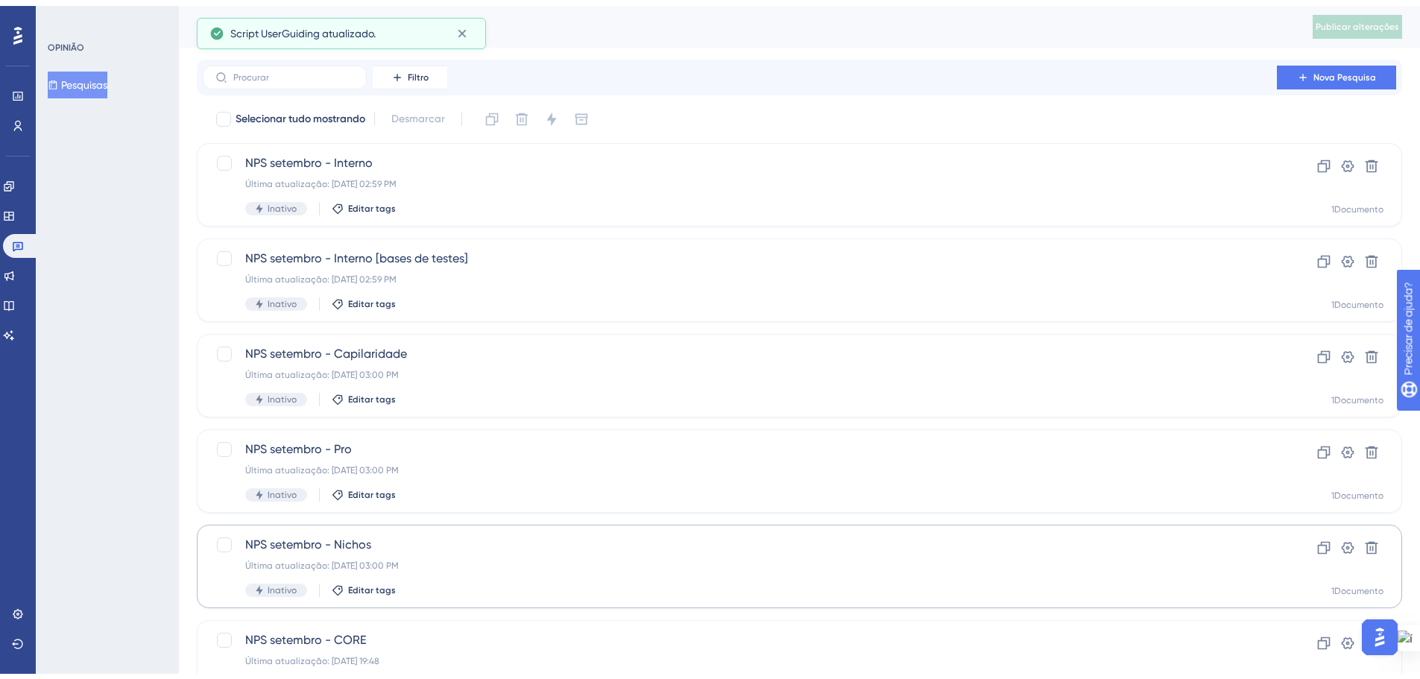
scroll to position [224, 0]
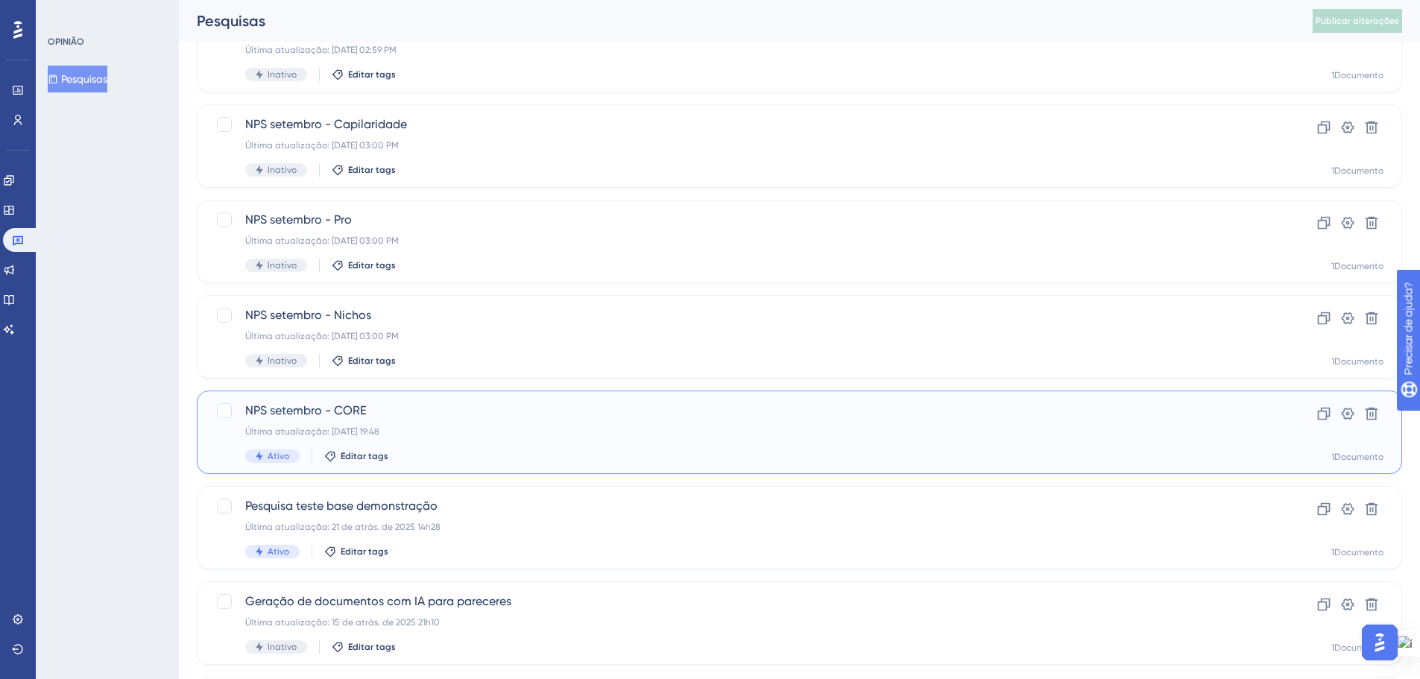
click at [507, 432] on div "Última atualização: [DATE] 19:48" at bounding box center [739, 432] width 989 height 12
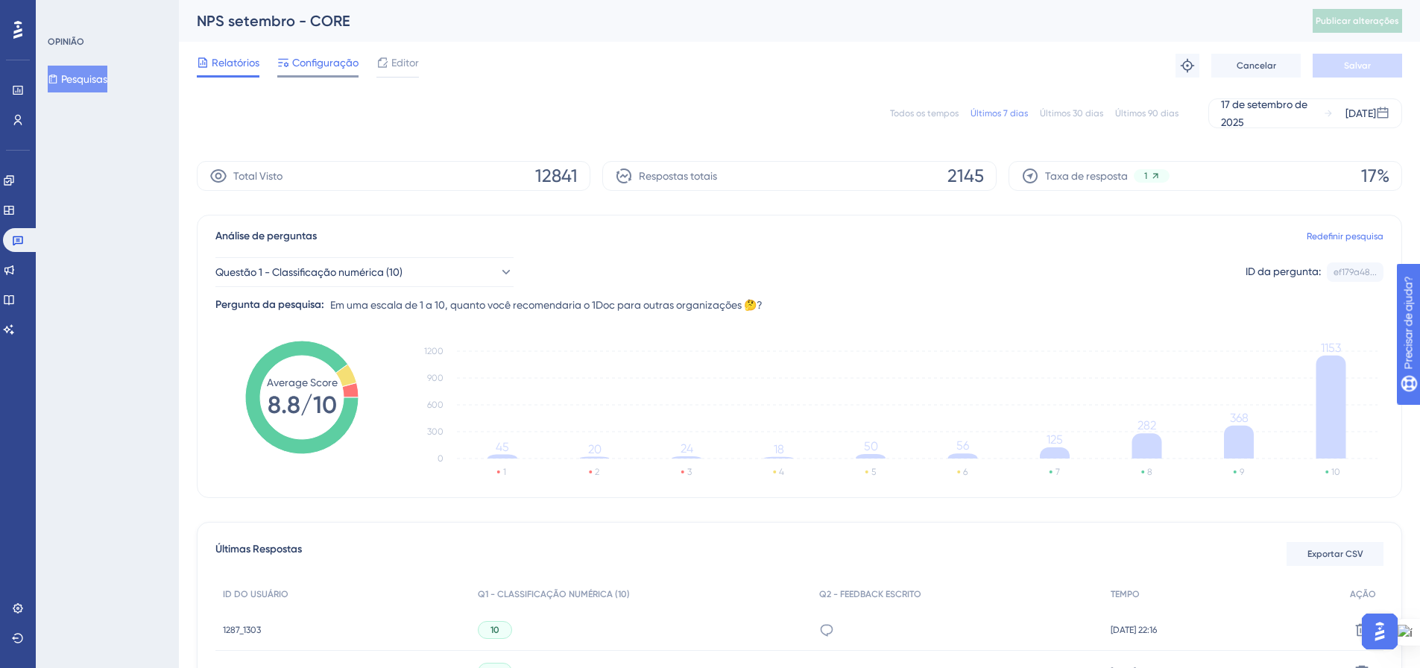
click at [301, 74] on div "Configuração" at bounding box center [317, 66] width 81 height 24
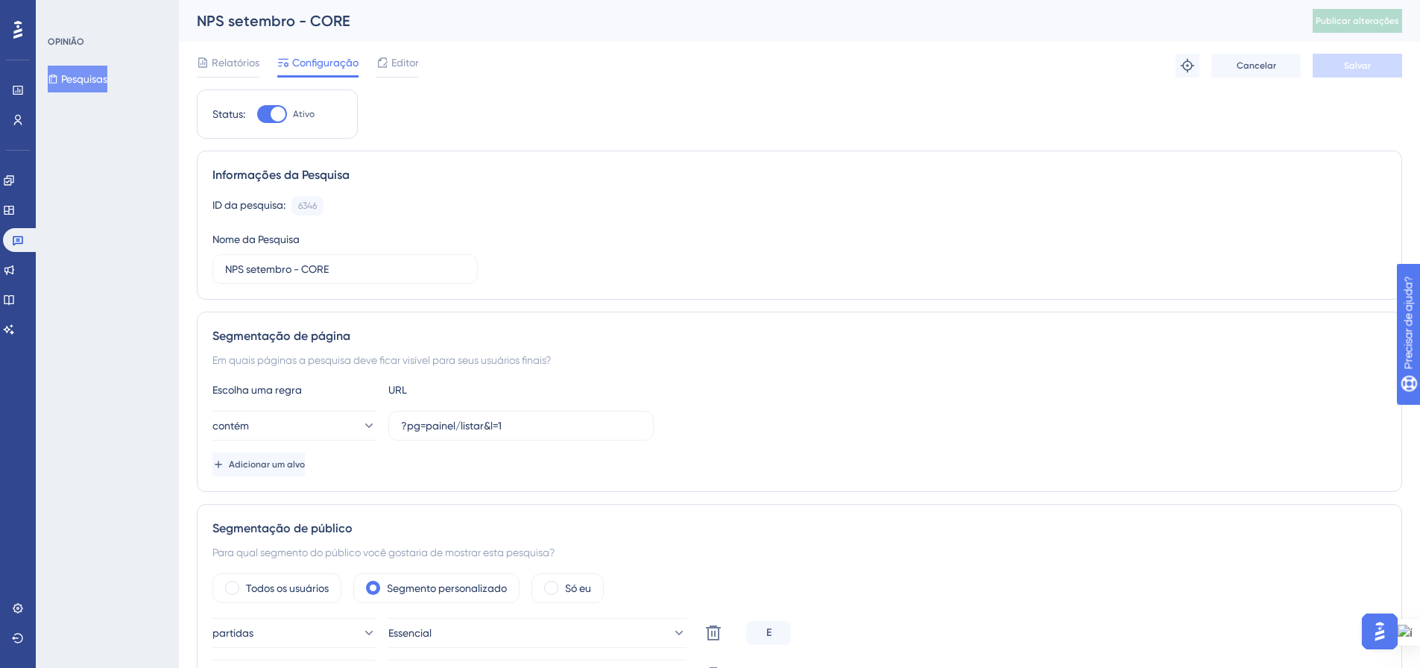
click at [266, 115] on div at bounding box center [272, 114] width 30 height 18
click at [257, 115] on input "Ativo" at bounding box center [256, 114] width 1 height 1
checkbox input "false"
click at [1358, 66] on font "Salvar" at bounding box center [1357, 65] width 27 height 10
click at [1356, 21] on font "Publicar alterações" at bounding box center [1357, 21] width 83 height 10
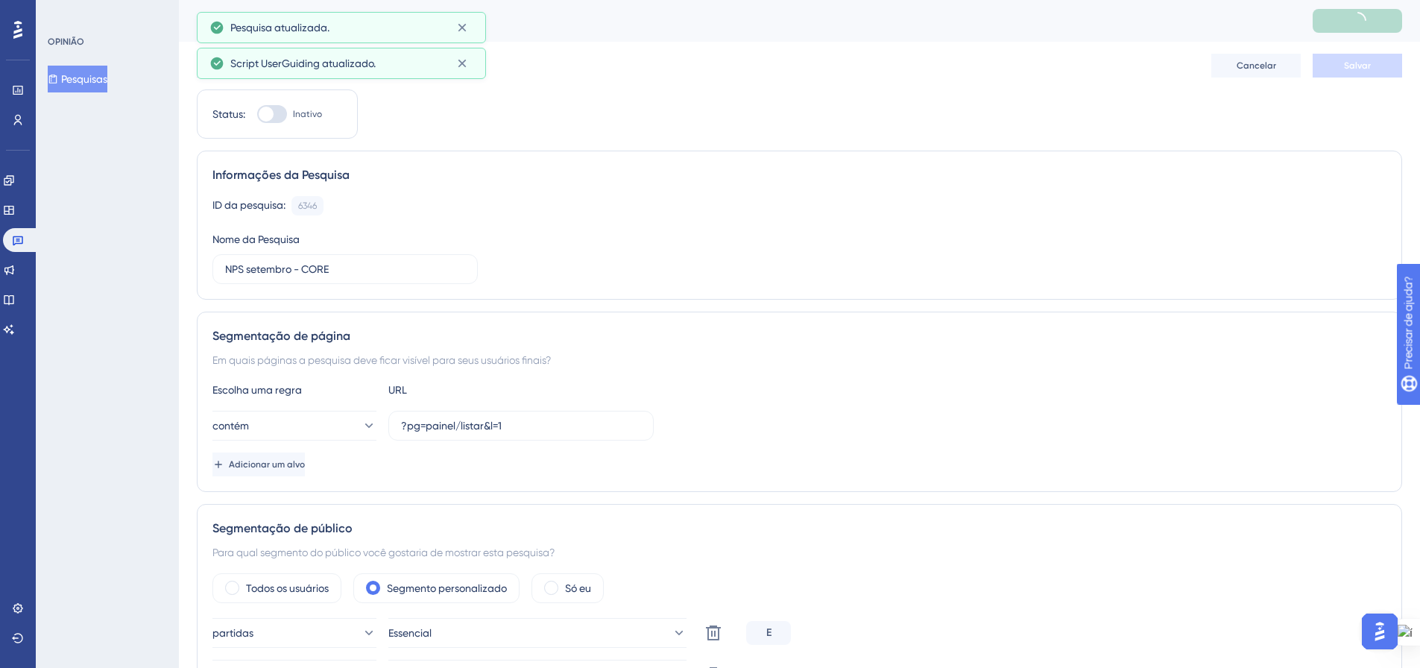
click at [61, 92] on div "OPINIÃO Pesquisas" at bounding box center [107, 334] width 143 height 668
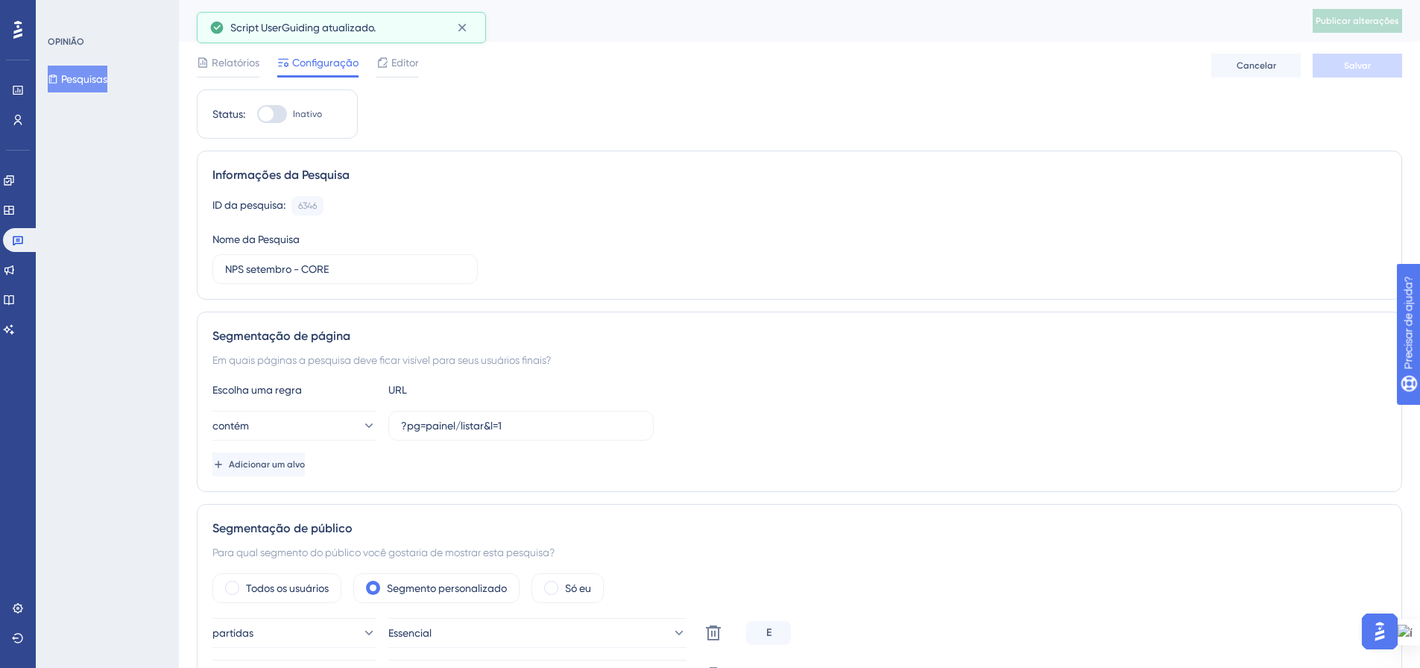
click at [87, 79] on font "Pesquisas" at bounding box center [84, 79] width 46 height 12
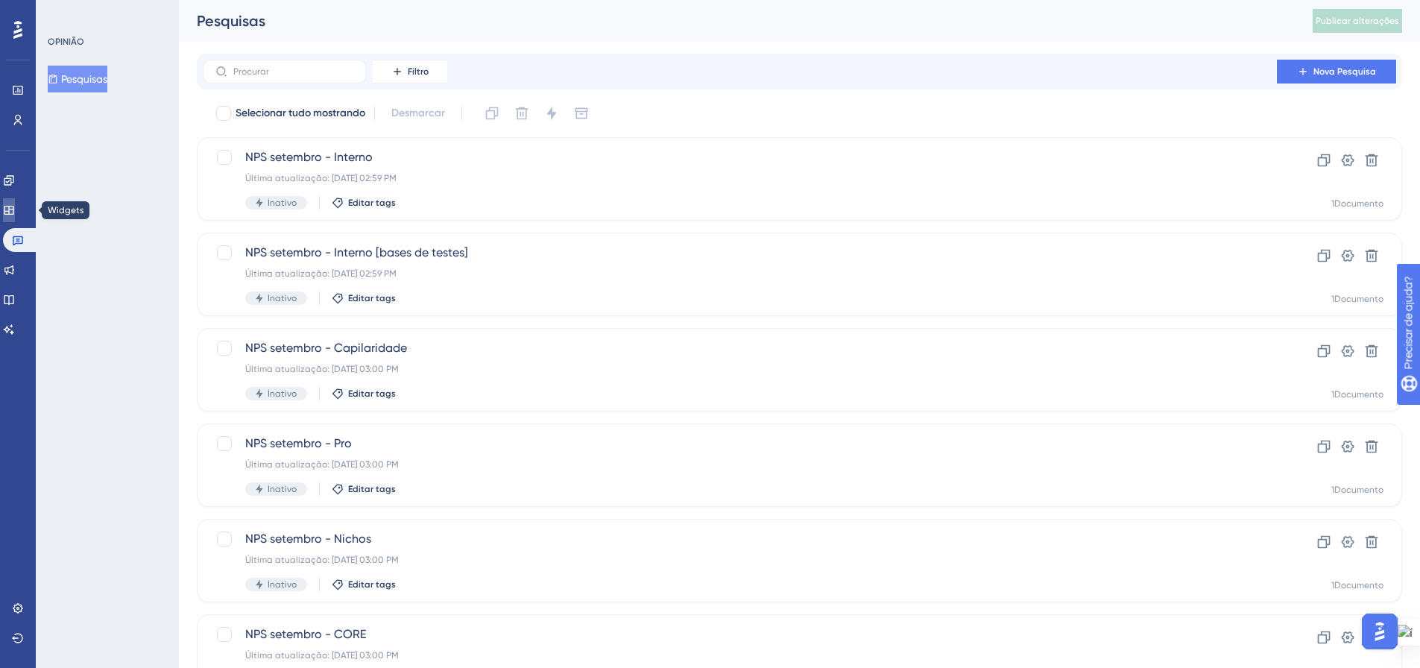
click at [15, 203] on link at bounding box center [9, 210] width 12 height 24
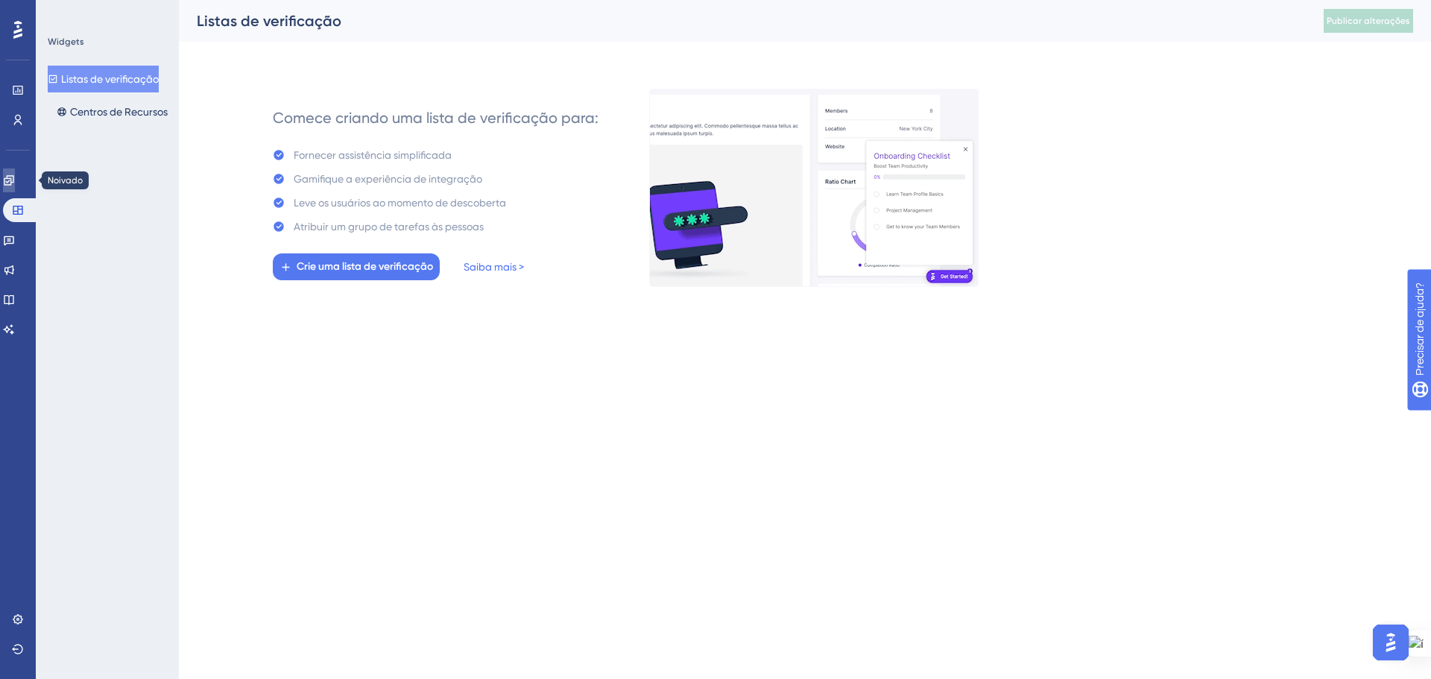
click at [15, 174] on icon at bounding box center [9, 180] width 12 height 12
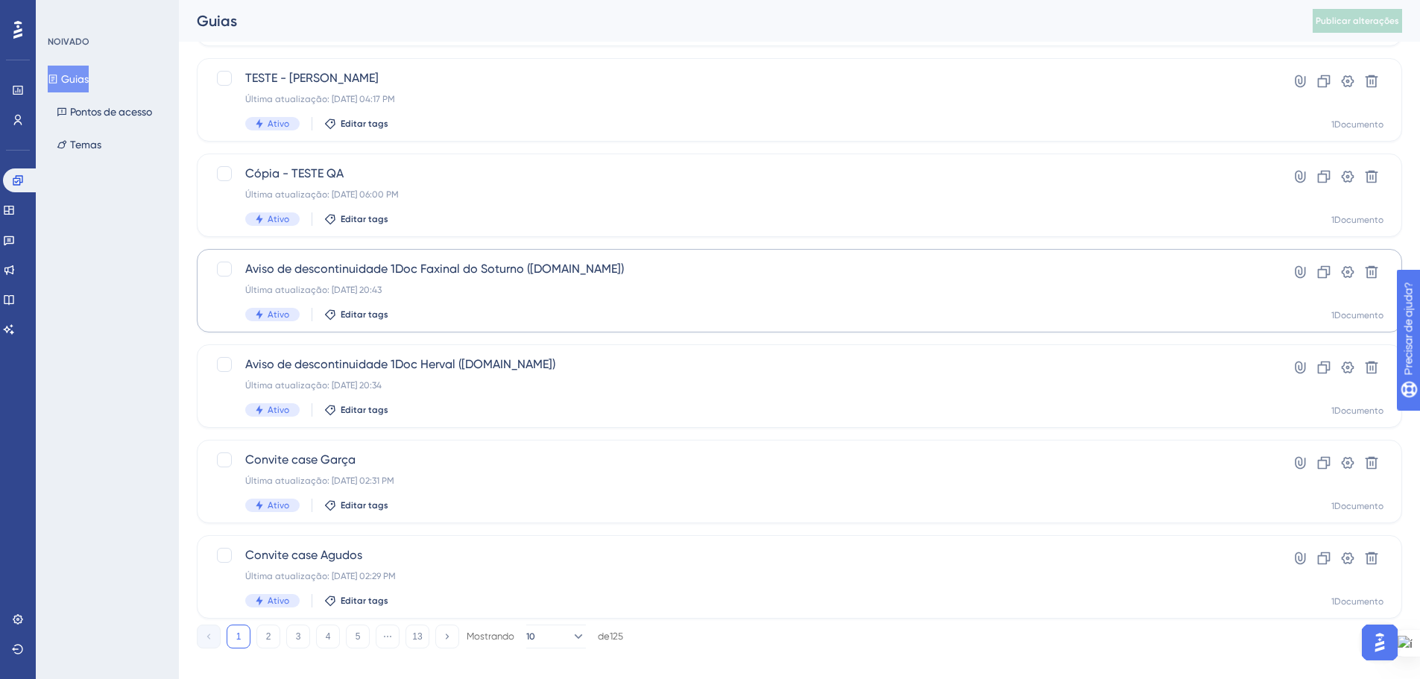
scroll to position [478, 0]
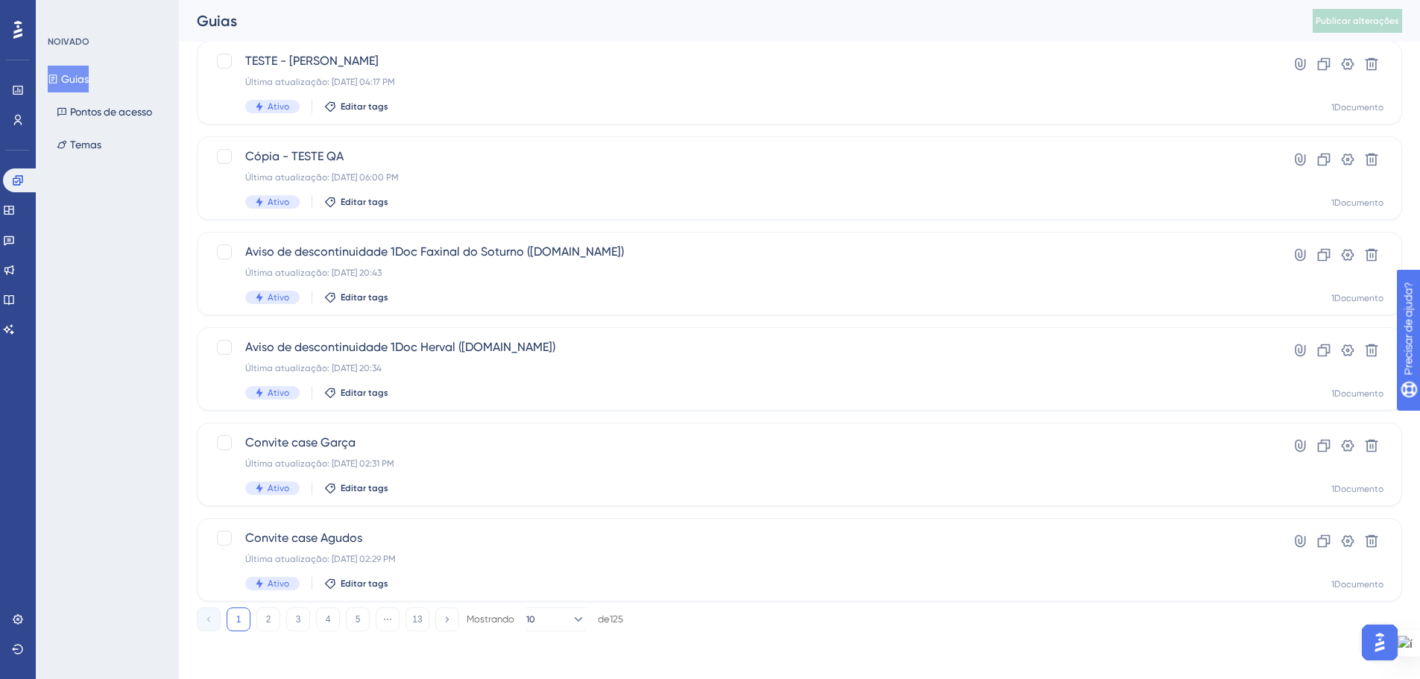
drag, startPoint x: 276, startPoint y: 615, endPoint x: 394, endPoint y: 413, distance: 233.8
click at [276, 614] on button "2" at bounding box center [268, 619] width 24 height 24
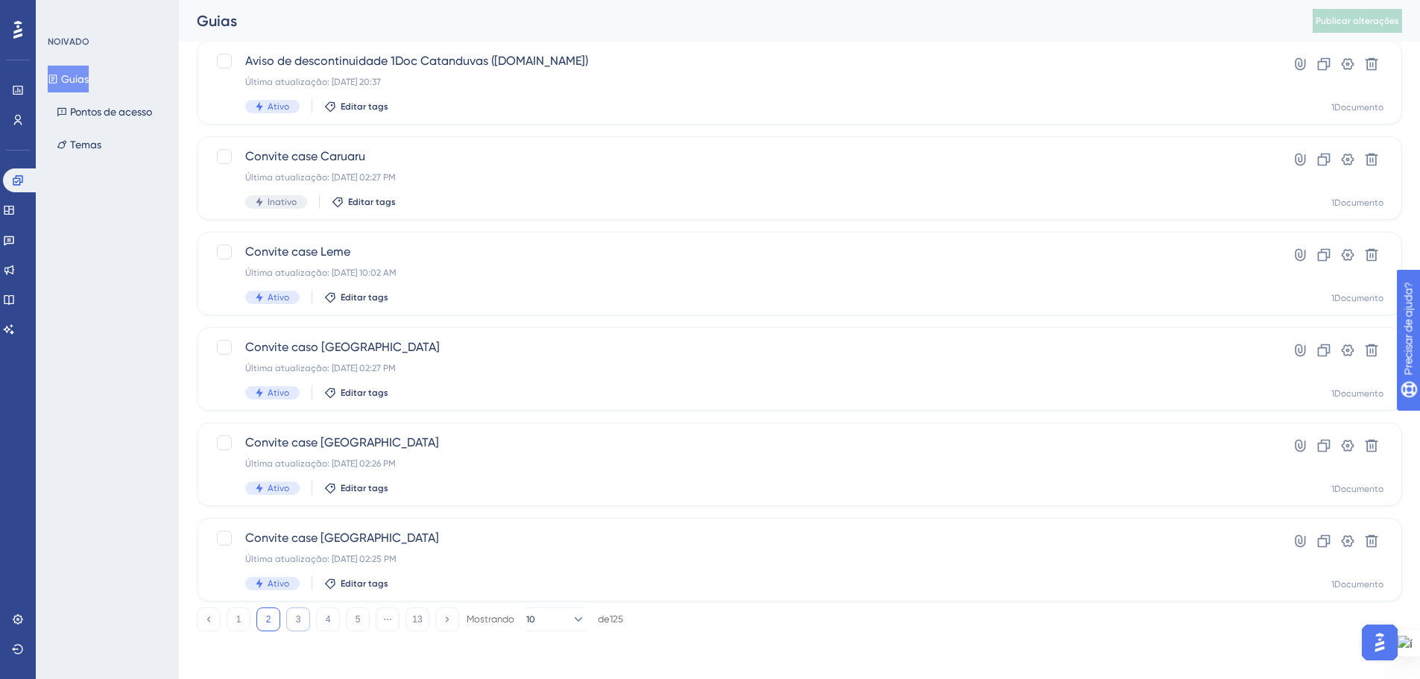
click at [298, 622] on font "3" at bounding box center [298, 619] width 5 height 10
click at [321, 622] on button "4" at bounding box center [328, 619] width 24 height 24
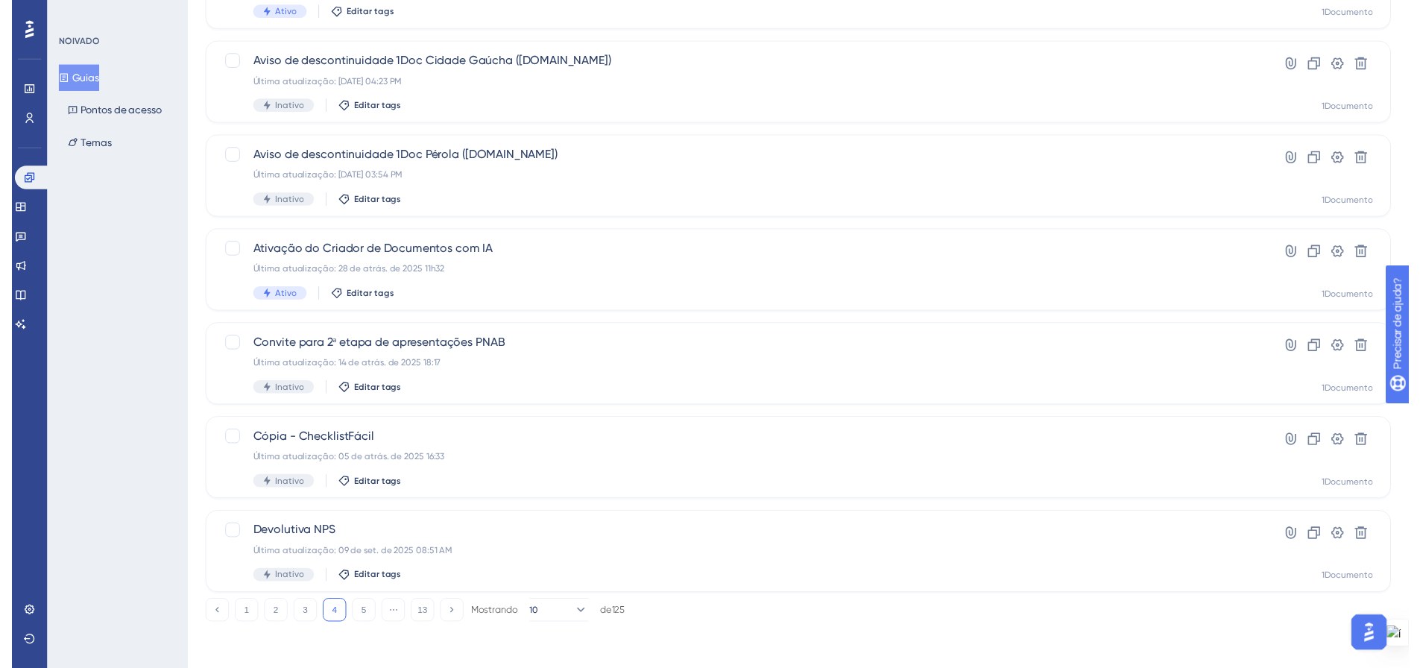
scroll to position [0, 0]
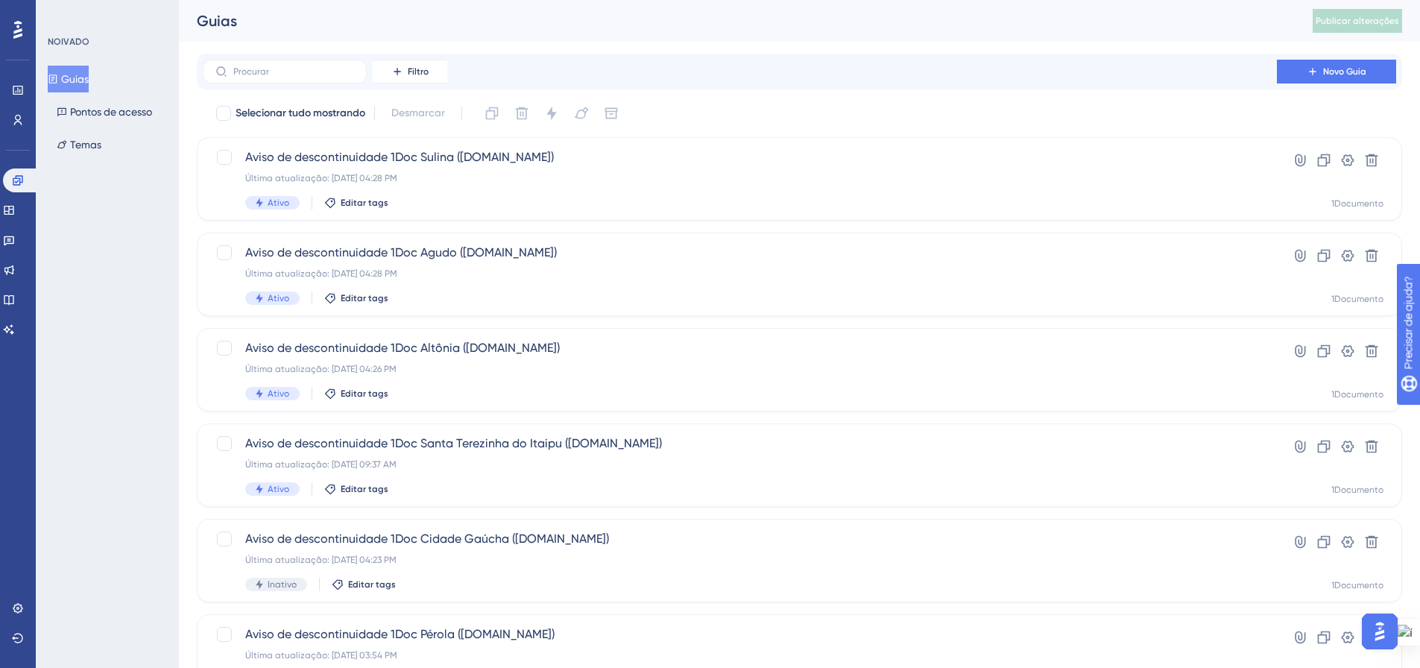
click at [332, 56] on div "Filtro Novo Guia" at bounding box center [799, 72] width 1205 height 36
click at [330, 60] on label at bounding box center [285, 72] width 164 height 24
click at [330, 66] on input "text" at bounding box center [293, 71] width 121 height 10
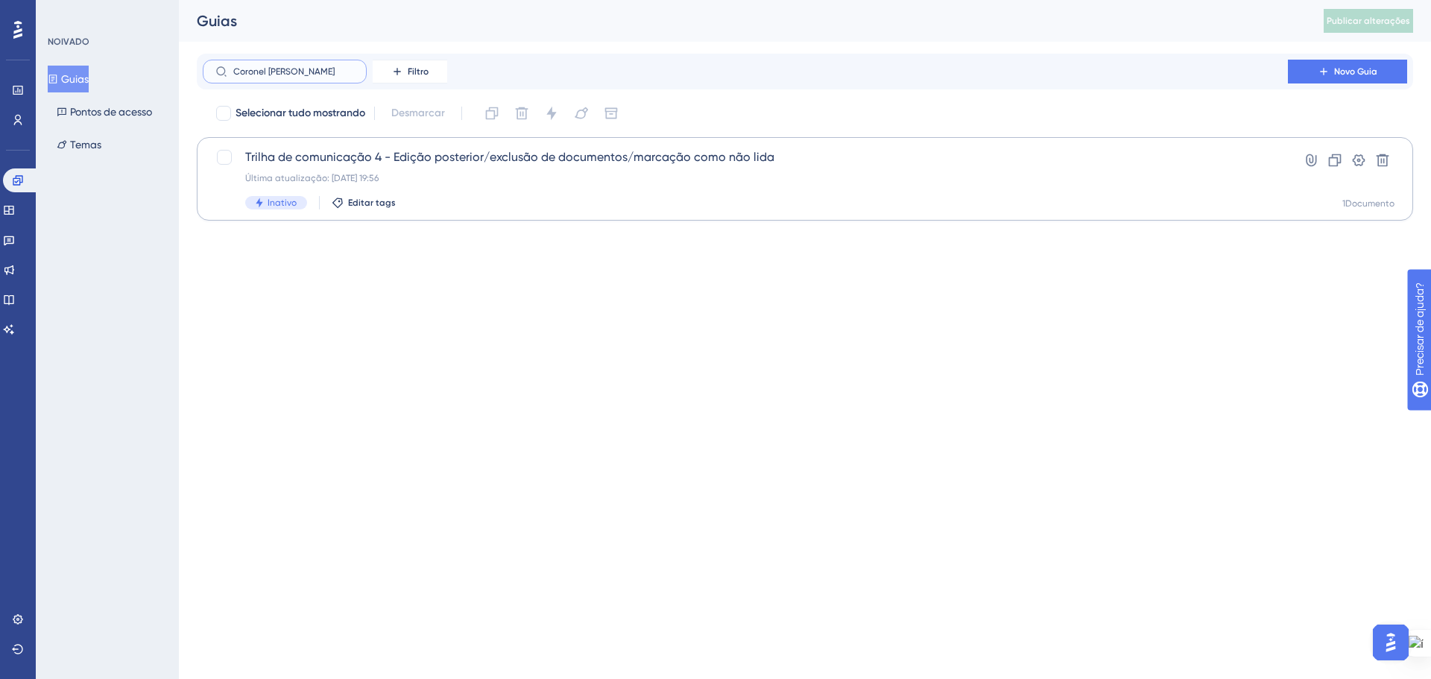
type input "[PERSON_NAME]"
drag, startPoint x: 310, startPoint y: 75, endPoint x: 229, endPoint y: 80, distance: 81.4
click at [229, 77] on label "[PERSON_NAME]" at bounding box center [285, 72] width 164 height 24
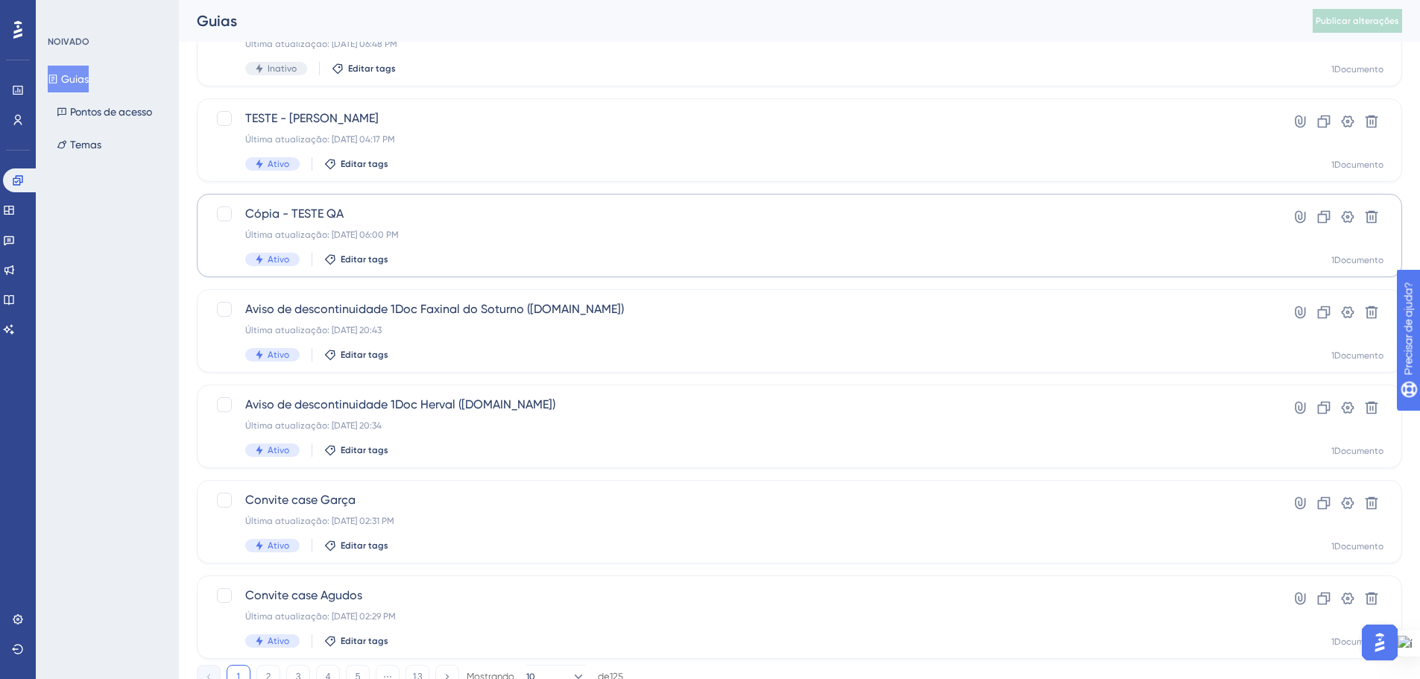
scroll to position [478, 0]
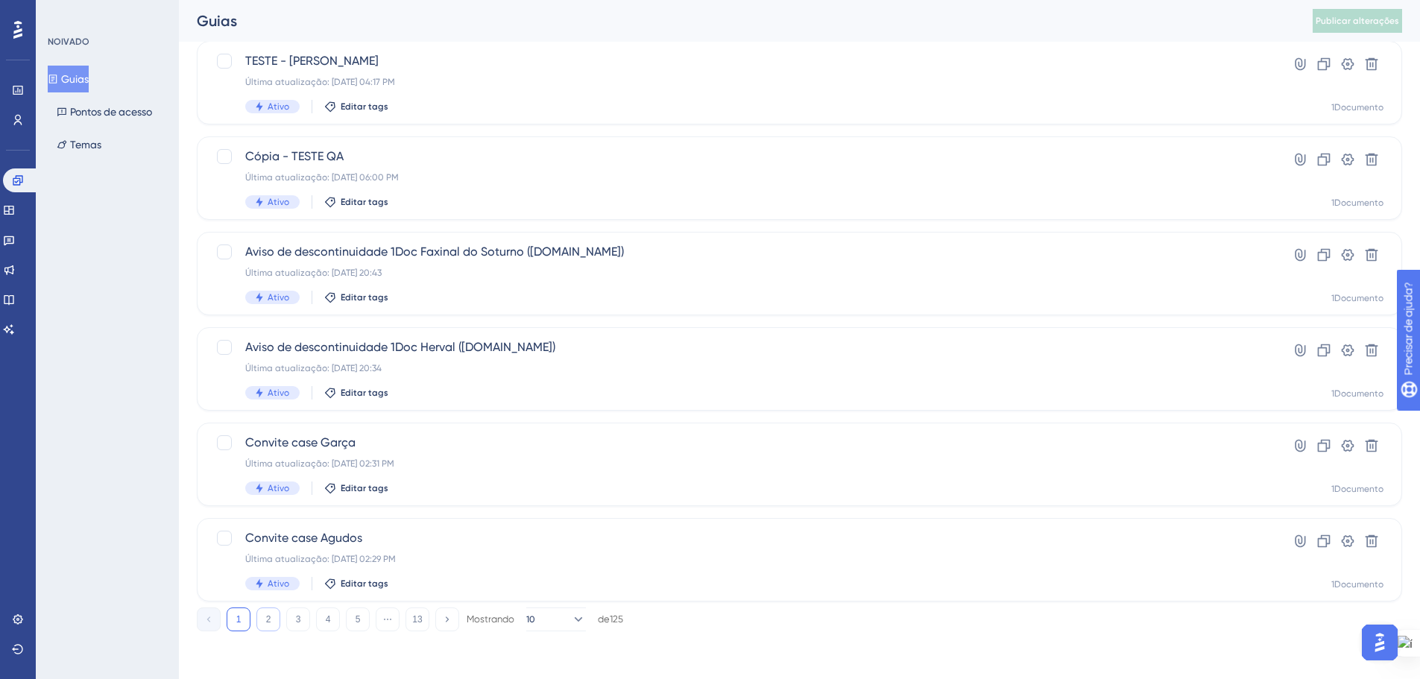
click at [268, 607] on button "2" at bounding box center [268, 619] width 24 height 24
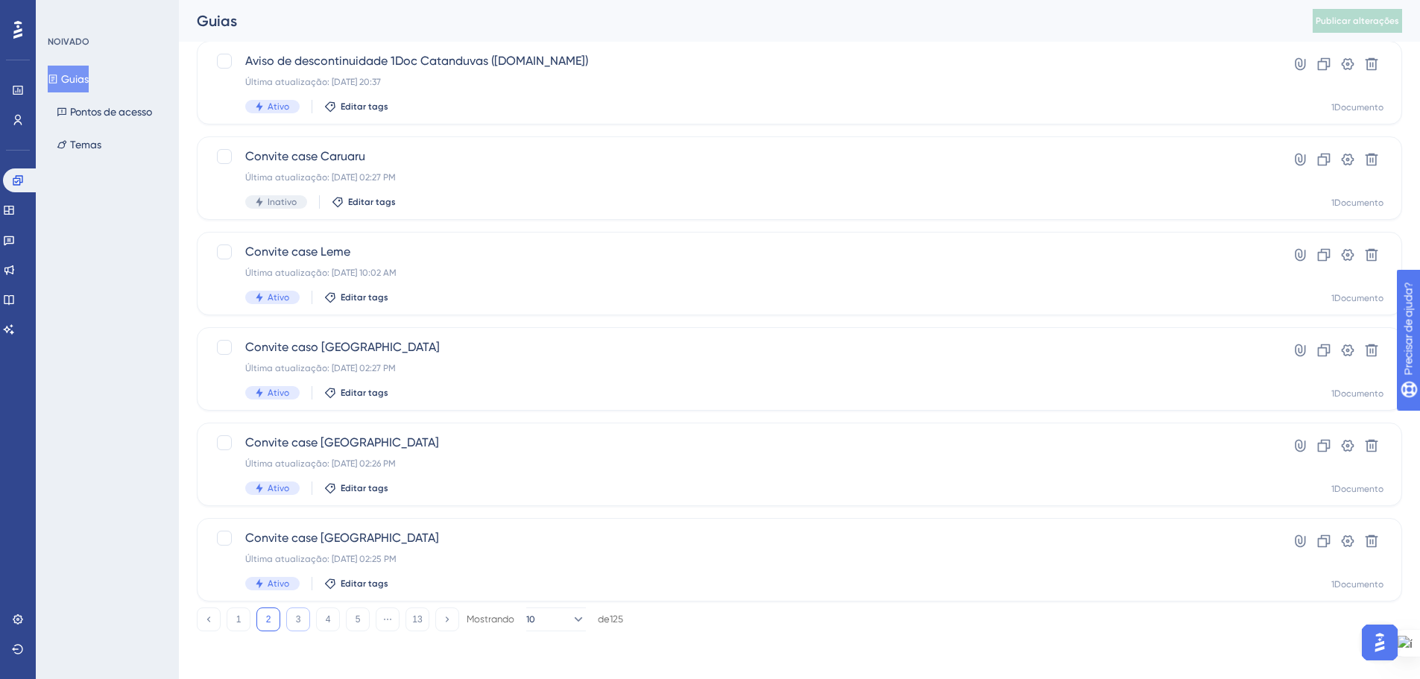
click at [304, 616] on button "3" at bounding box center [298, 619] width 24 height 24
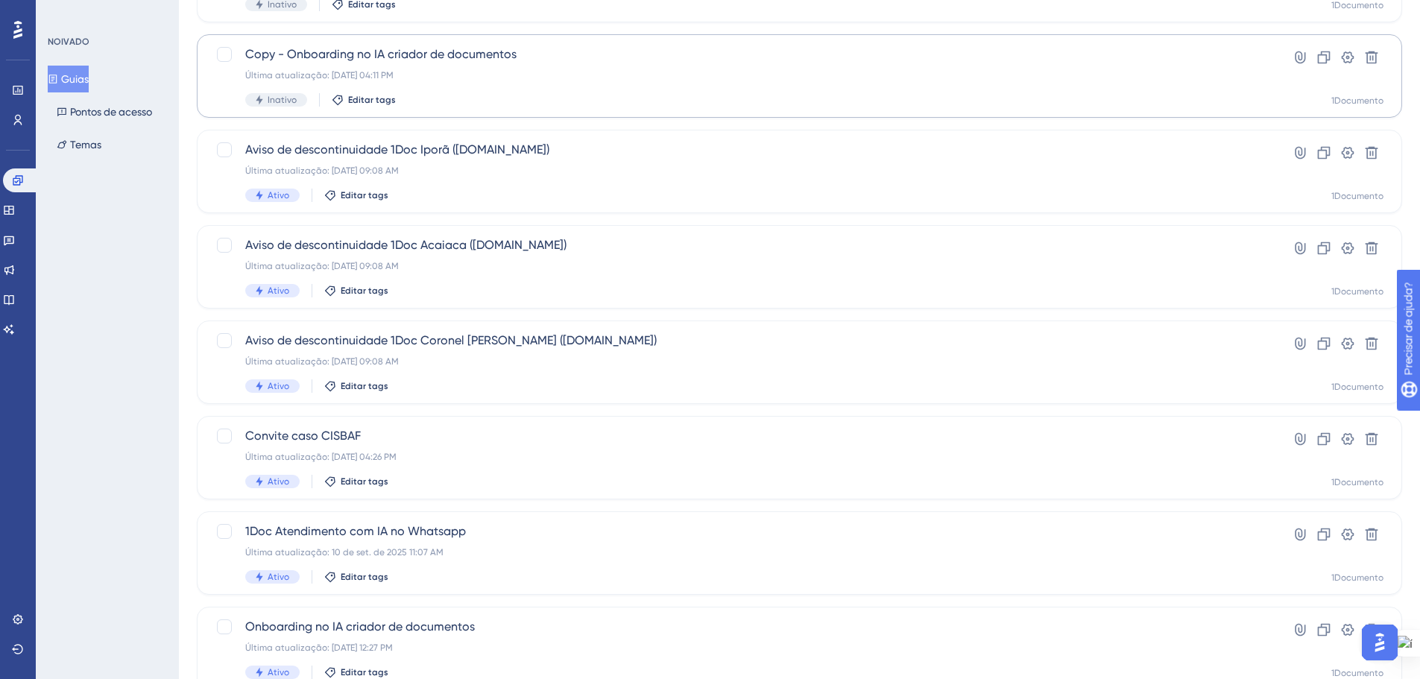
scroll to position [373, 0]
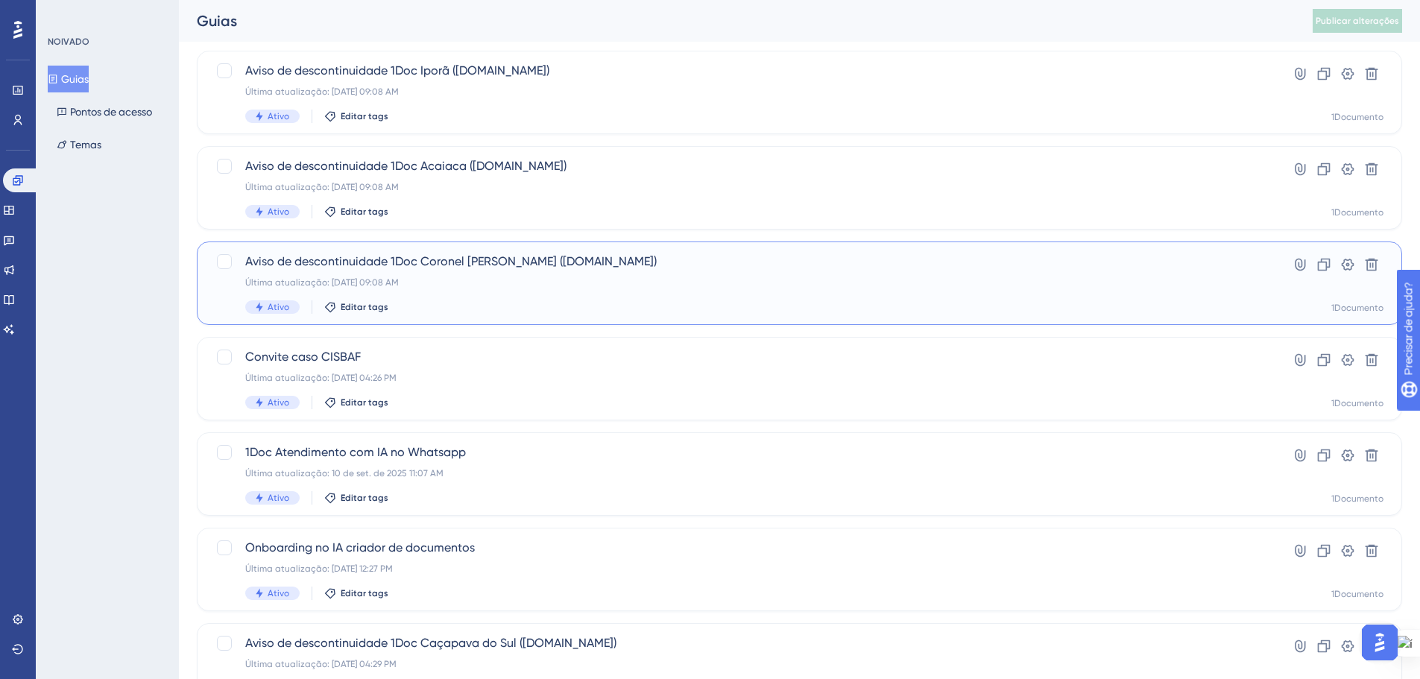
click at [850, 279] on div "Última atualização: [DATE] 09:08 AM" at bounding box center [739, 283] width 989 height 12
